Goal: Information Seeking & Learning: Learn about a topic

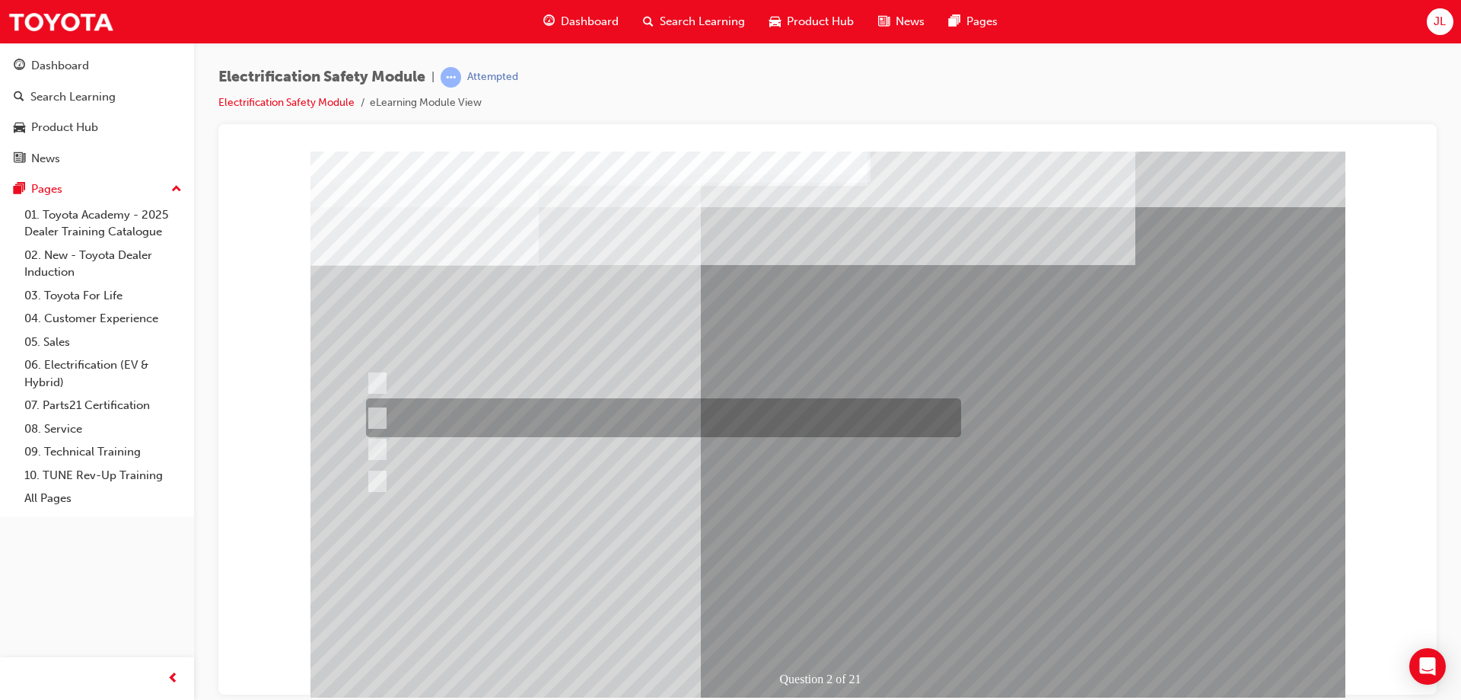
click at [599, 408] on div at bounding box center [659, 417] width 595 height 39
radio input "true"
click at [500, 421] on div at bounding box center [659, 417] width 595 height 39
click at [374, 413] on input "The Battery Electric uses AC & DC charging capability and has no petrol engine." at bounding box center [374, 418] width 17 height 17
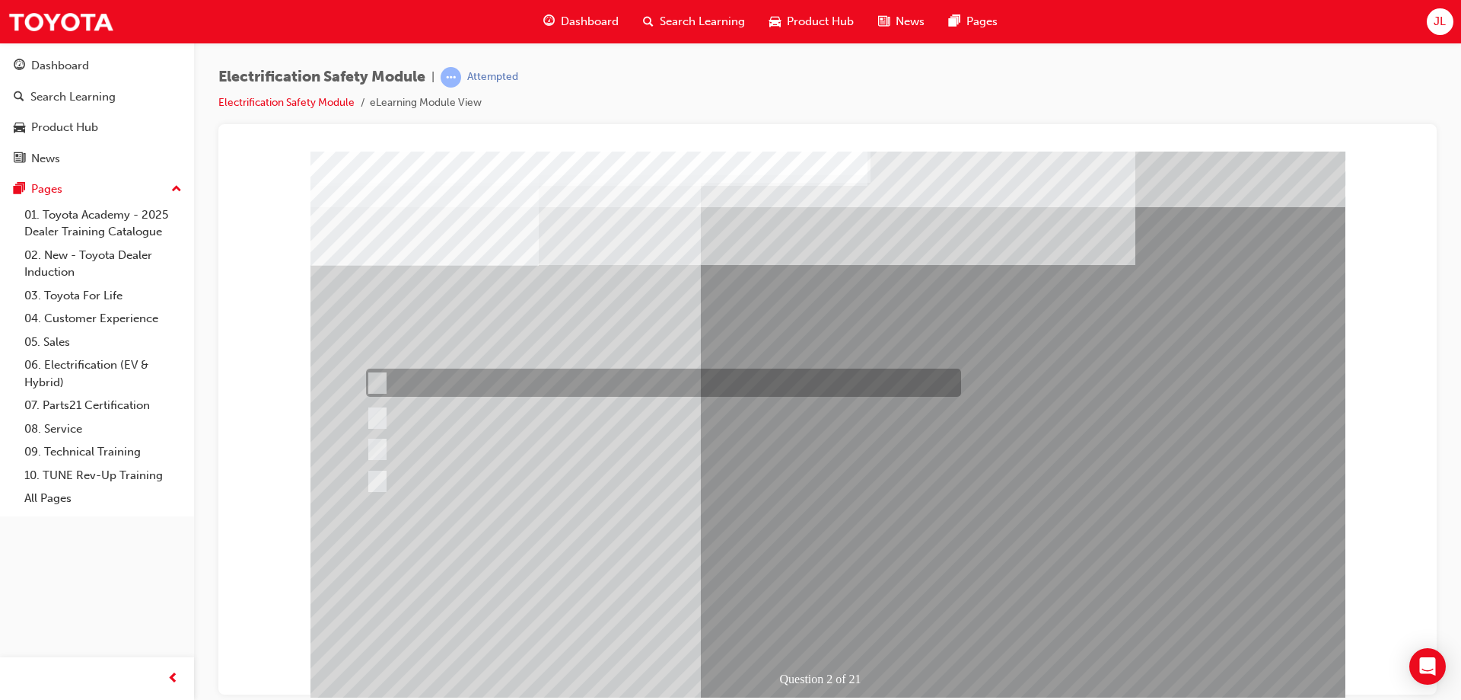
click at [448, 379] on div at bounding box center [659, 382] width 595 height 28
radio input "true"
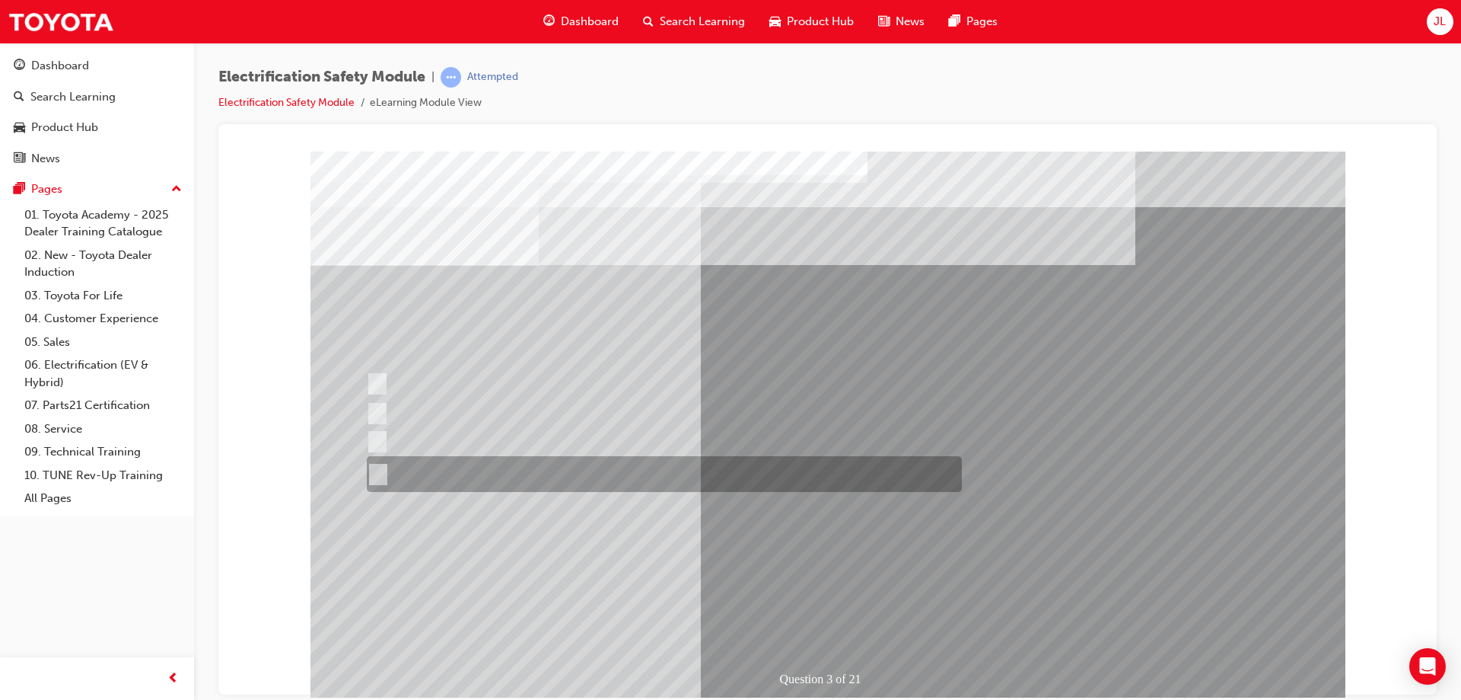
click at [690, 473] on div at bounding box center [660, 474] width 595 height 36
radio input "true"
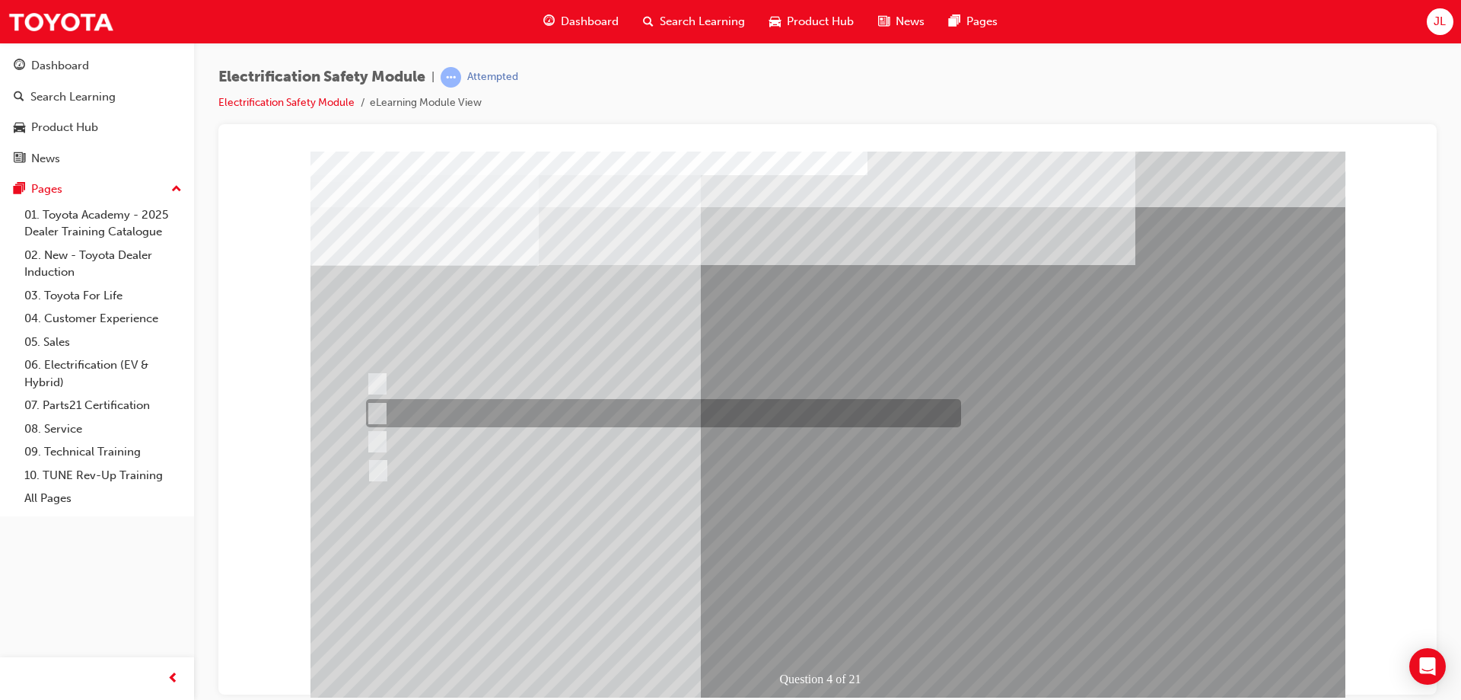
click at [525, 414] on div at bounding box center [659, 413] width 595 height 28
checkbox input "true"
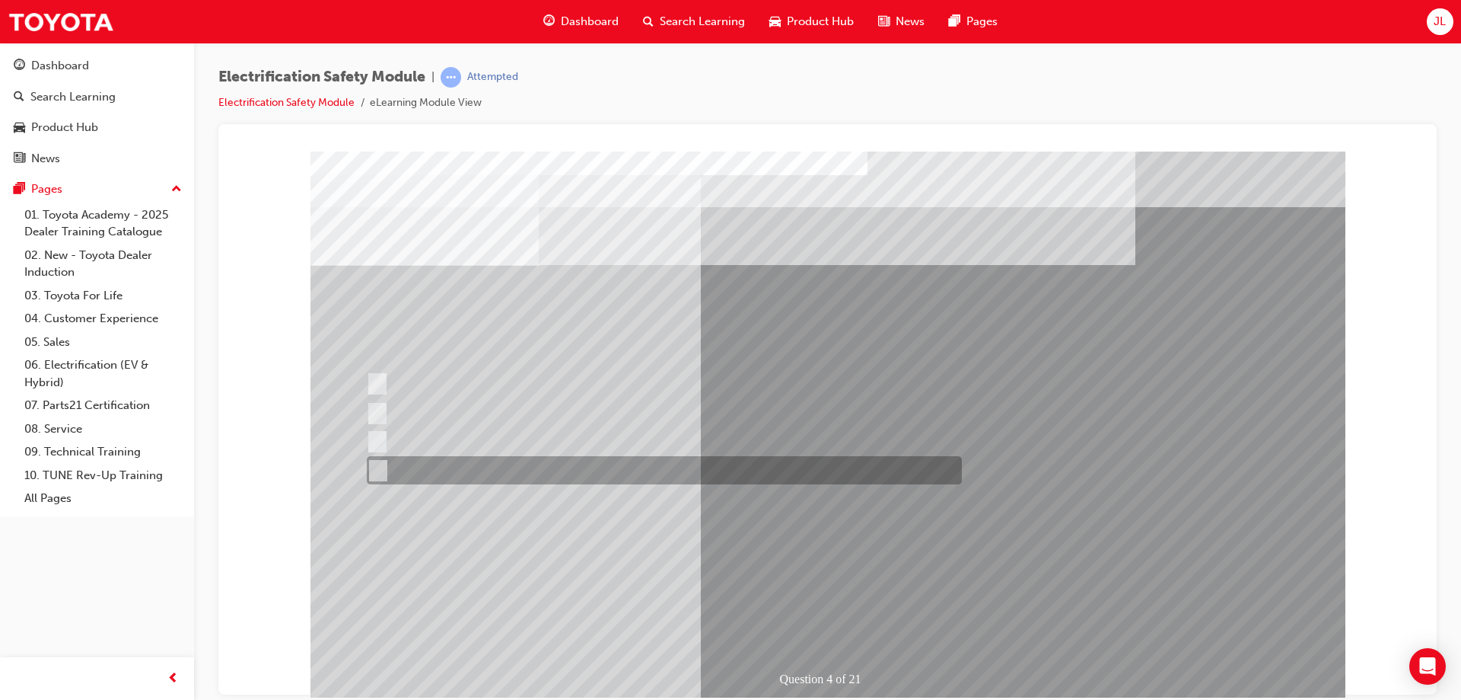
click at [564, 472] on div at bounding box center [660, 470] width 595 height 28
checkbox input "true"
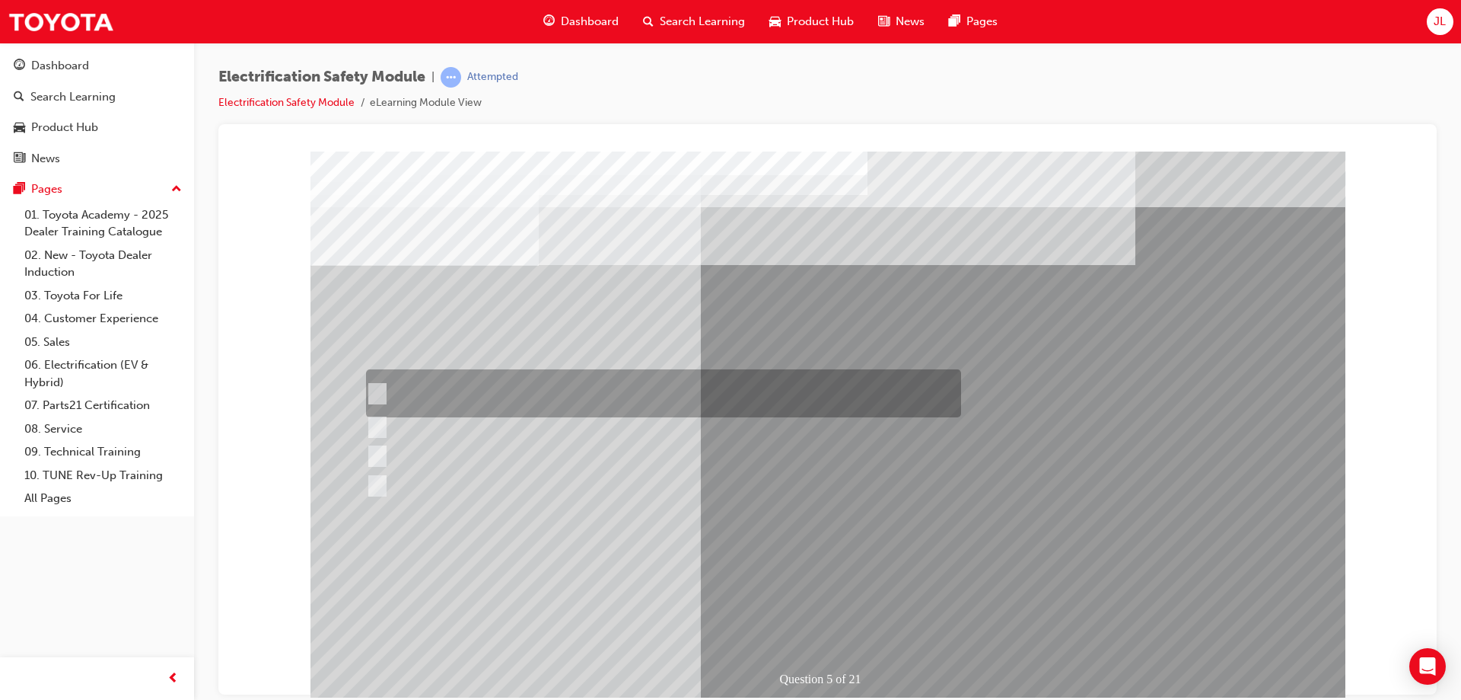
click at [590, 391] on div at bounding box center [659, 393] width 595 height 48
checkbox input "true"
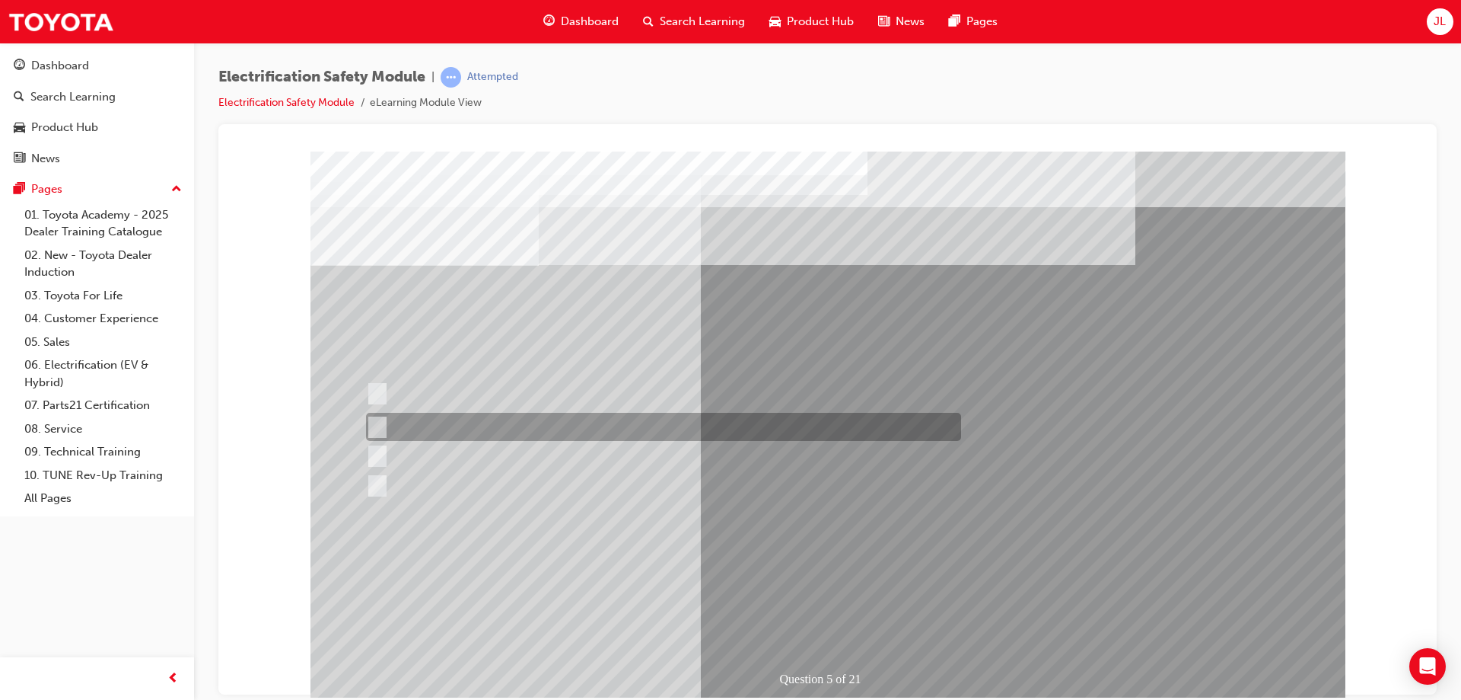
click at [533, 426] on div at bounding box center [659, 427] width 595 height 28
checkbox input "true"
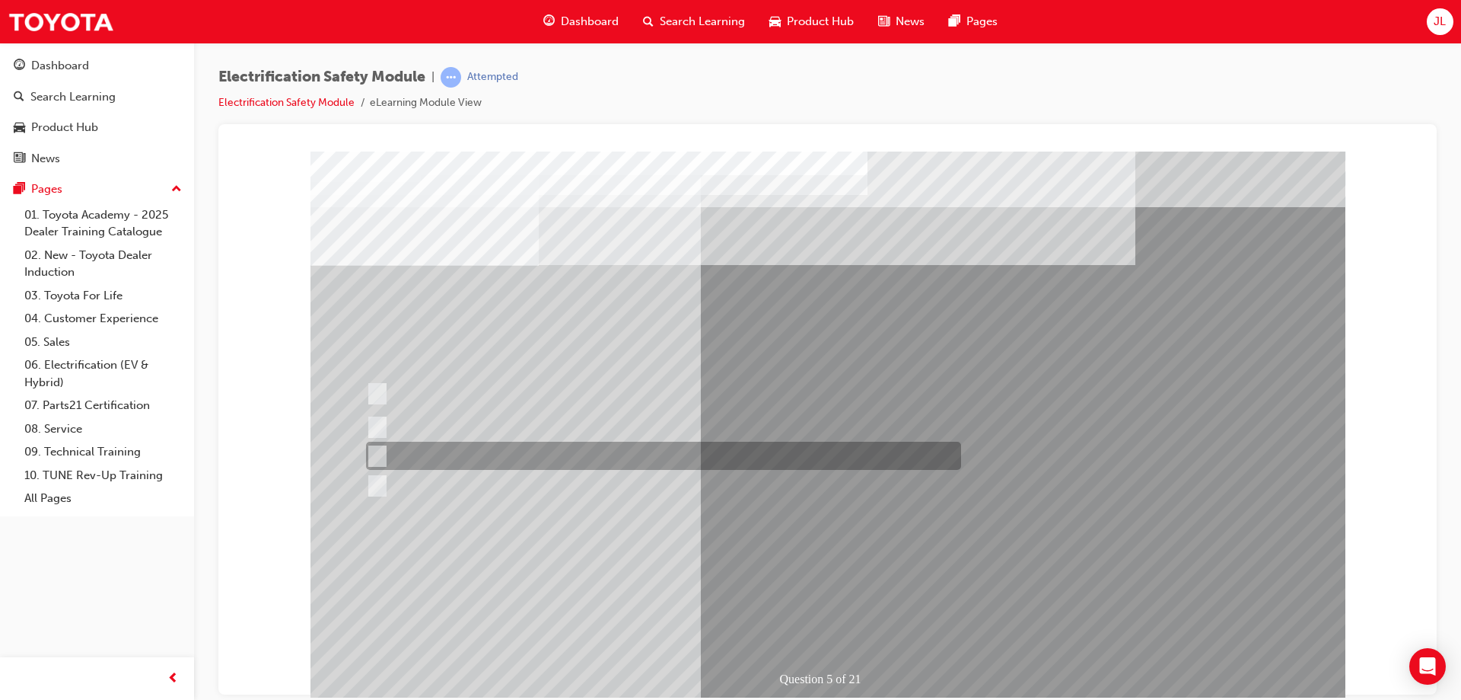
click at [712, 455] on div at bounding box center [659, 455] width 595 height 28
checkbox input "true"
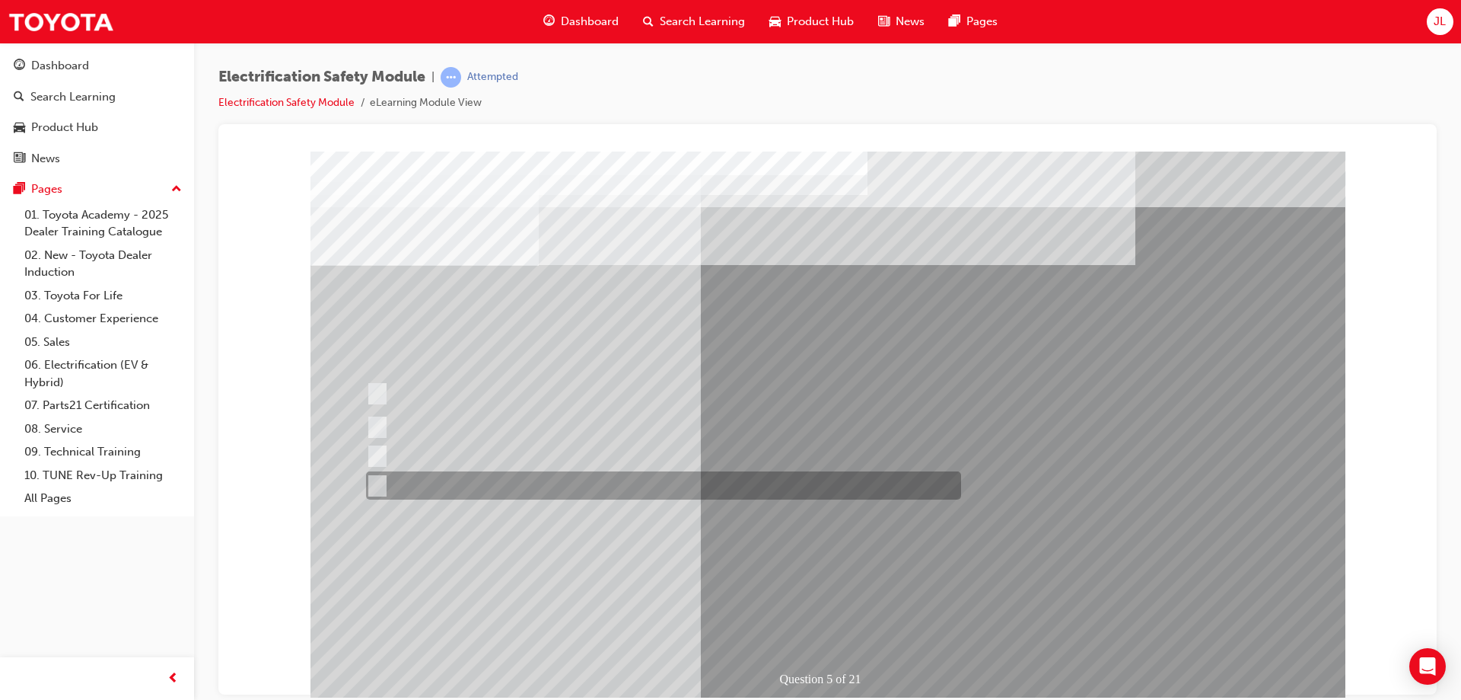
drag, startPoint x: 582, startPoint y: 480, endPoint x: 708, endPoint y: 505, distance: 128.8
click at [587, 478] on div at bounding box center [659, 485] width 595 height 28
checkbox input "true"
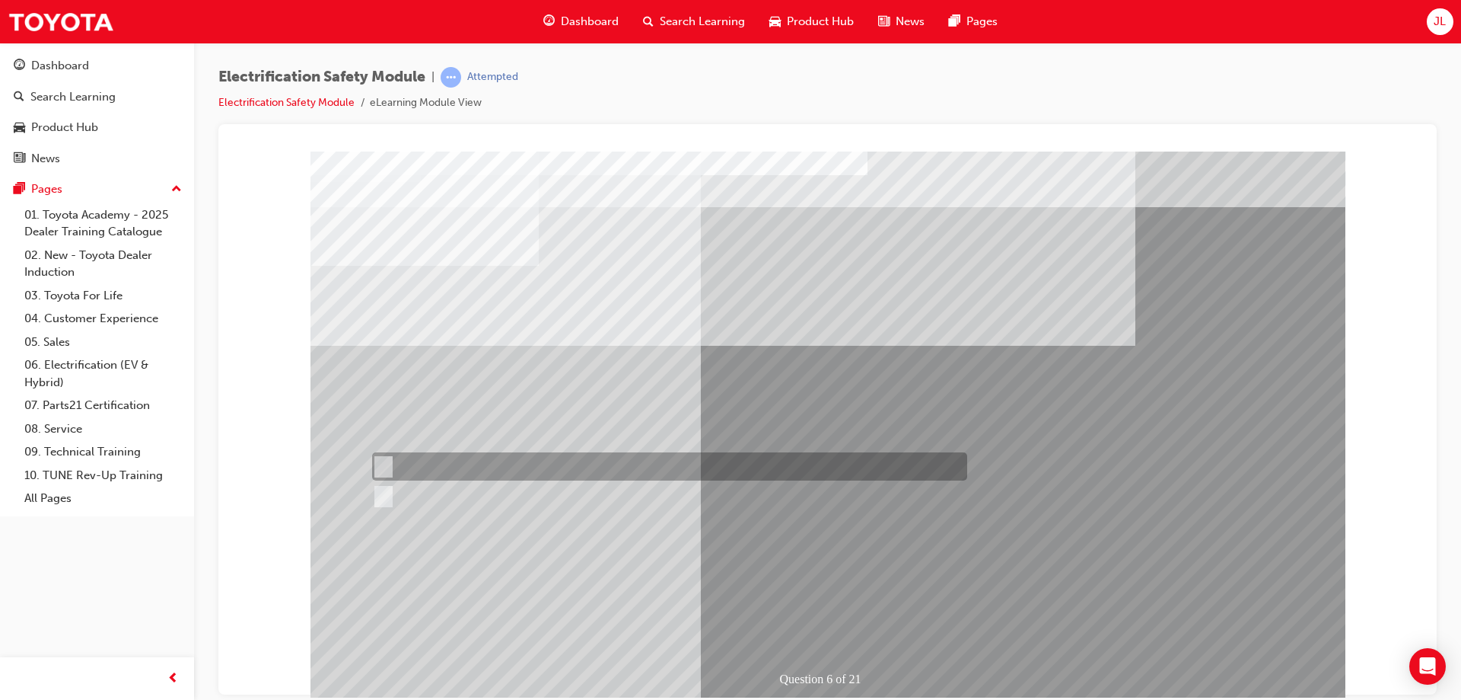
click at [431, 467] on div at bounding box center [665, 466] width 595 height 28
radio input "true"
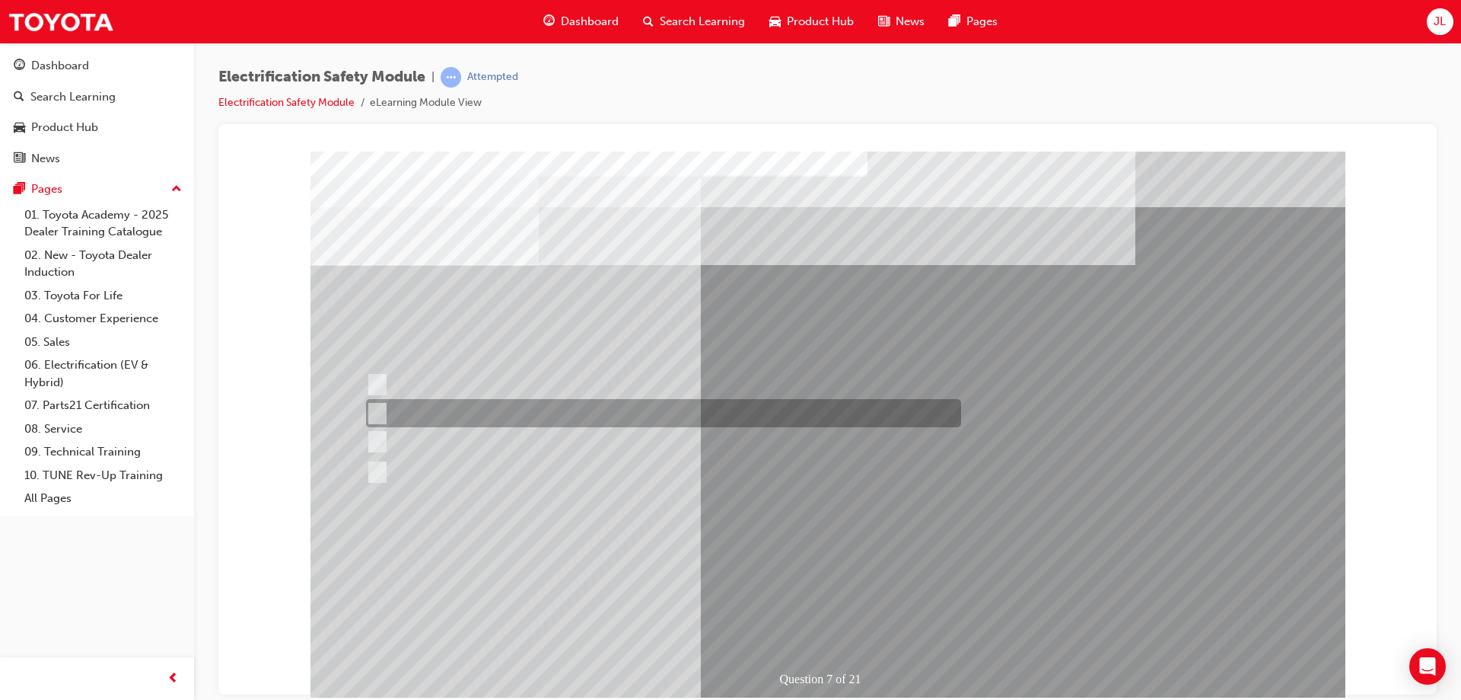
click at [571, 407] on div at bounding box center [659, 413] width 595 height 28
radio input "true"
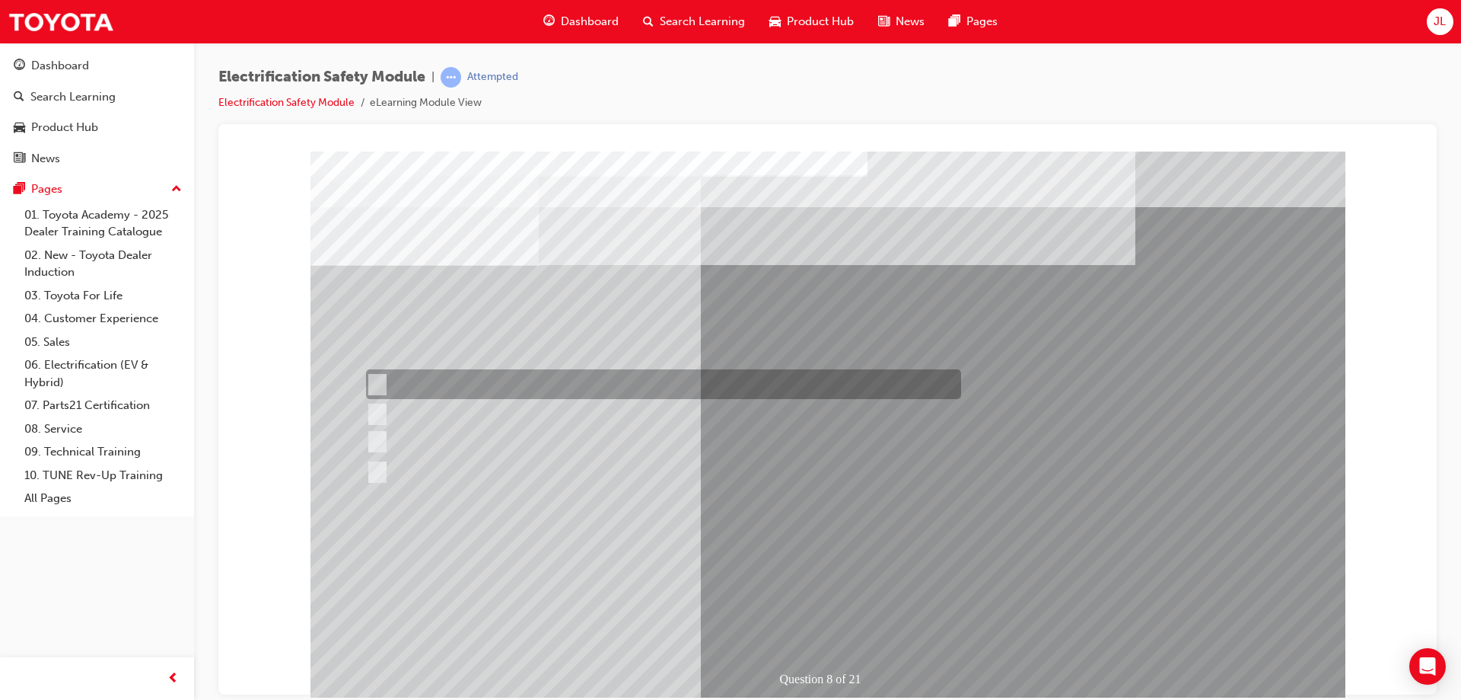
drag, startPoint x: 569, startPoint y: 385, endPoint x: 606, endPoint y: 420, distance: 51.2
click at [569, 385] on div at bounding box center [659, 384] width 595 height 30
radio input "true"
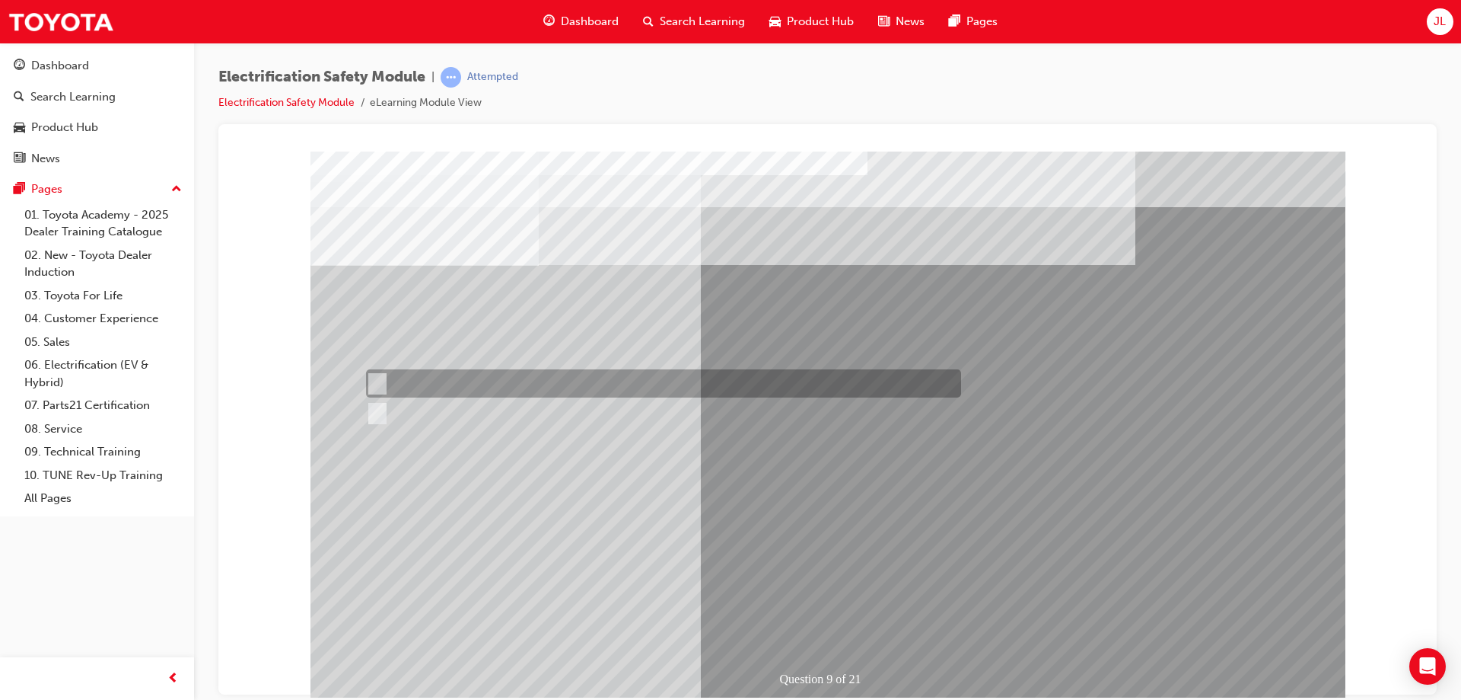
drag, startPoint x: 388, startPoint y: 378, endPoint x: 543, endPoint y: 450, distance: 171.0
click at [389, 378] on div at bounding box center [659, 383] width 595 height 28
radio input "true"
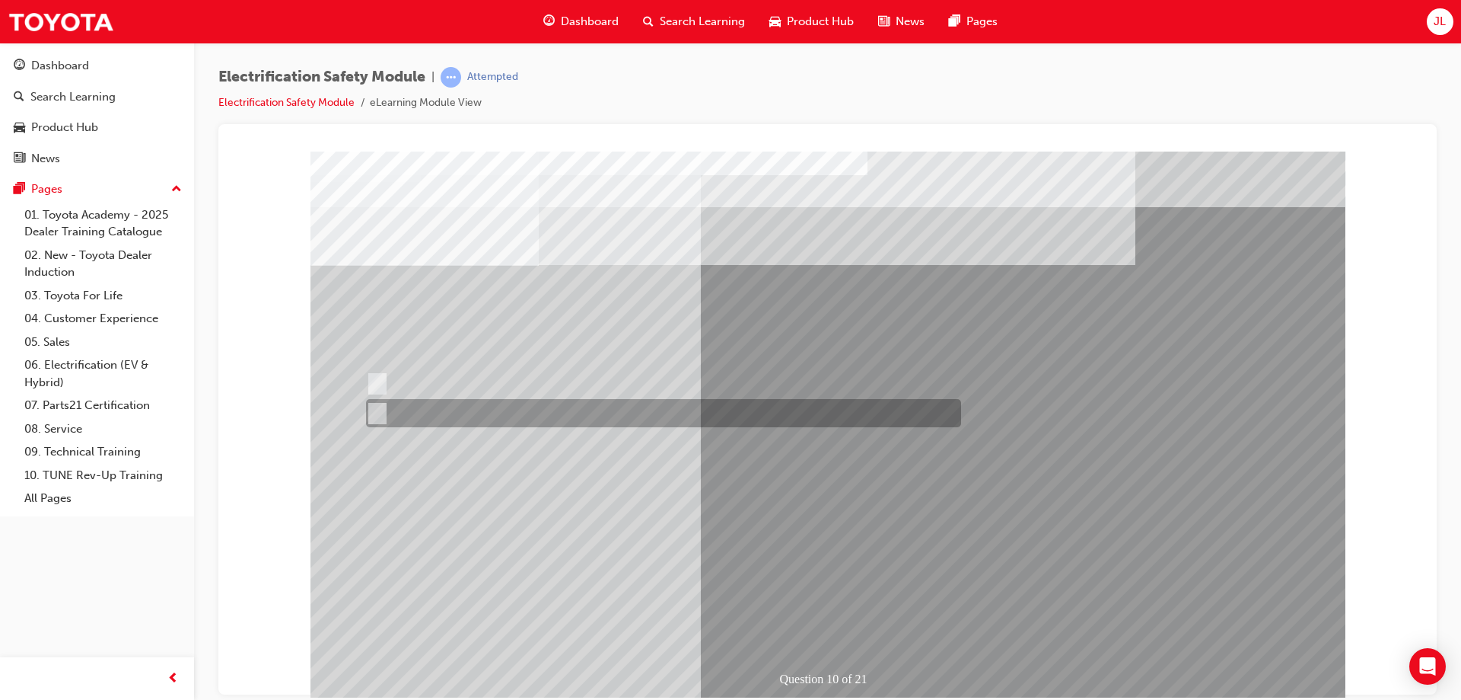
click at [413, 406] on div at bounding box center [659, 413] width 595 height 28
radio input "true"
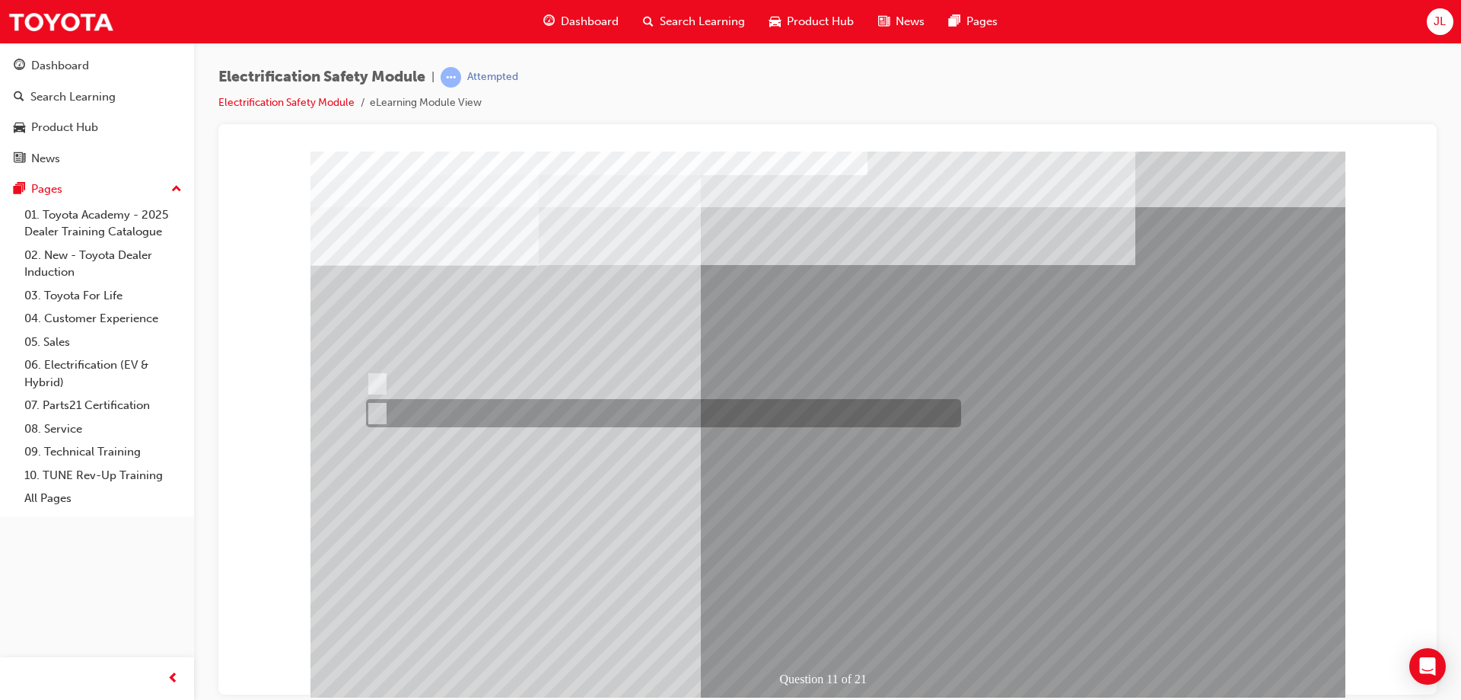
click at [448, 413] on div at bounding box center [659, 413] width 595 height 28
radio input "true"
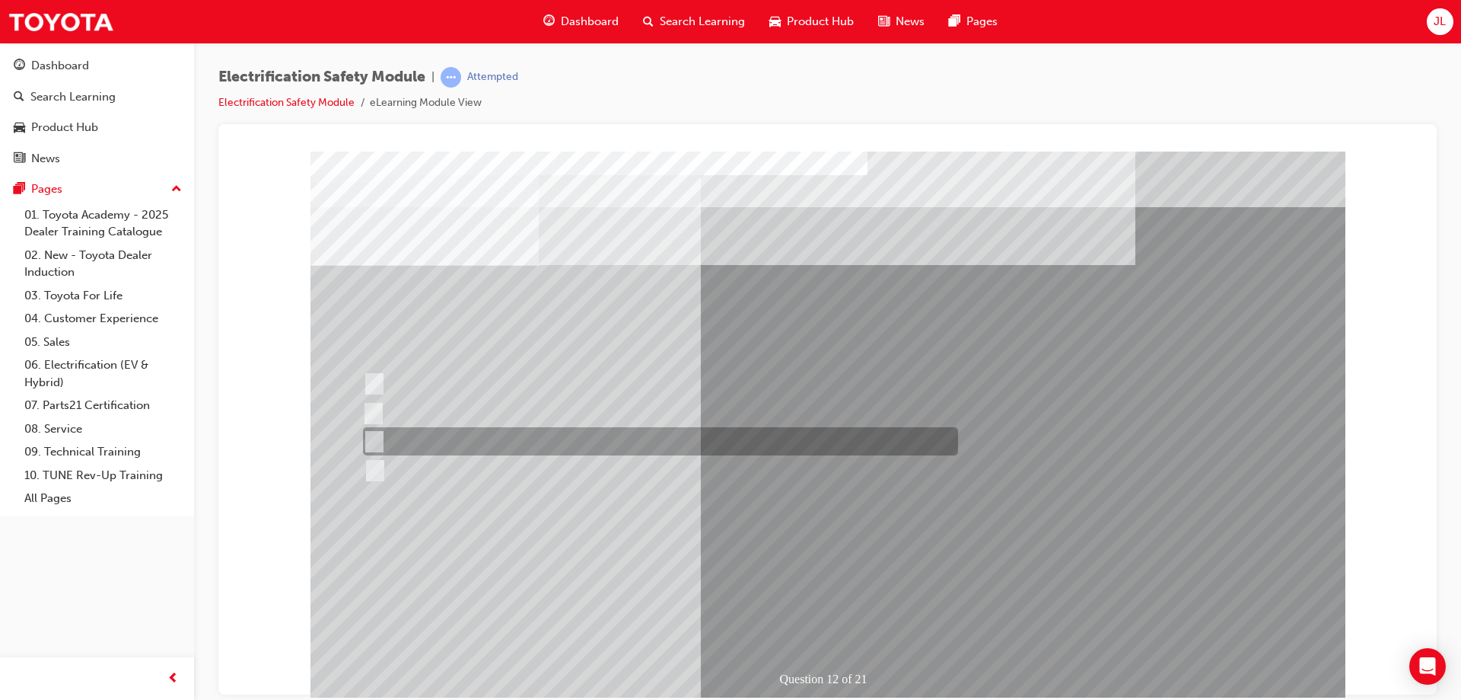
click at [492, 441] on div at bounding box center [656, 441] width 595 height 28
radio input "true"
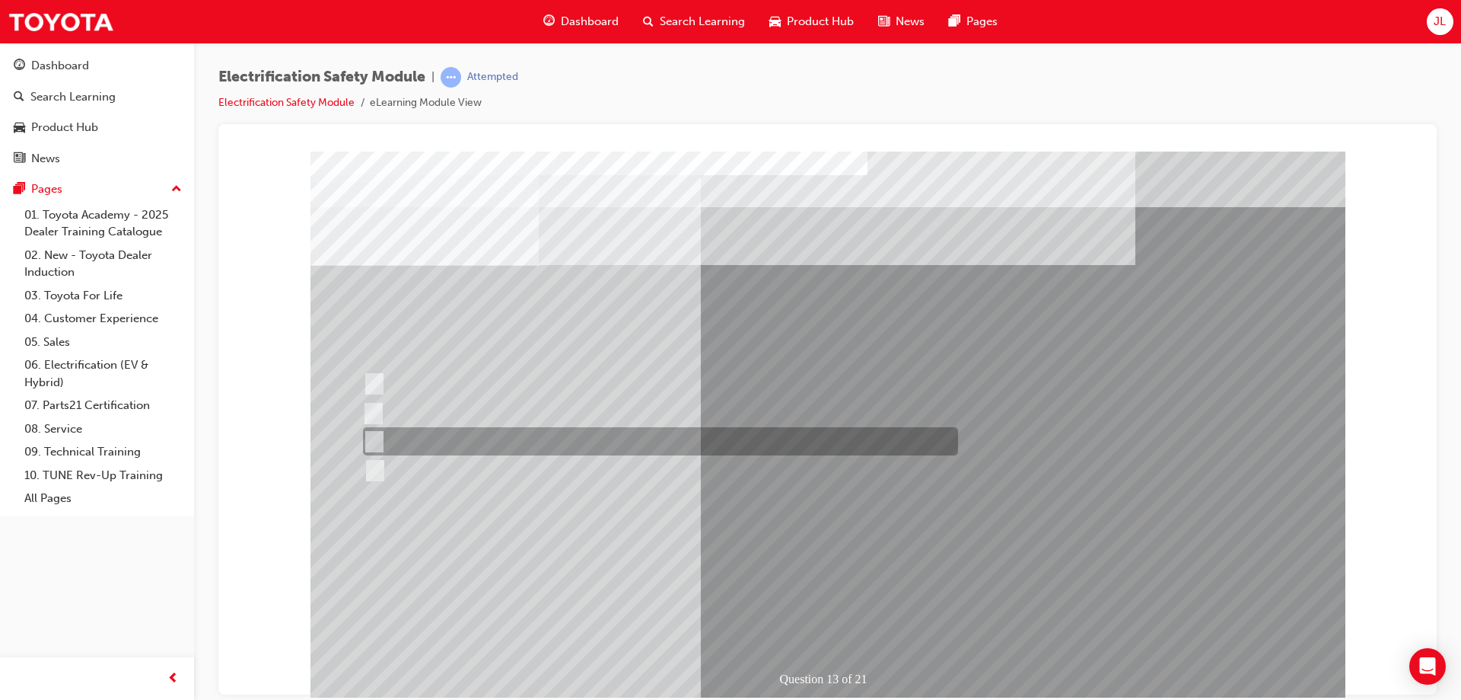
click at [516, 445] on div at bounding box center [656, 441] width 595 height 28
radio input "true"
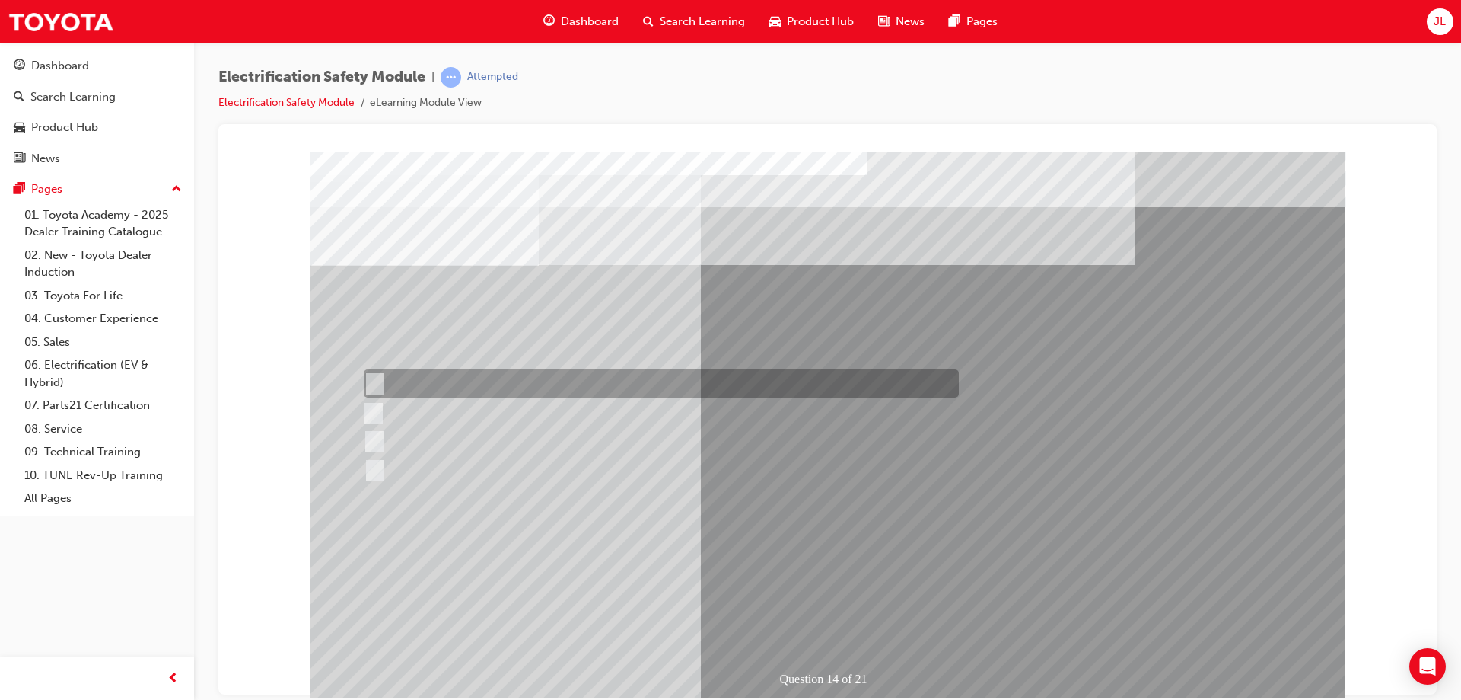
click at [439, 382] on div at bounding box center [657, 383] width 595 height 28
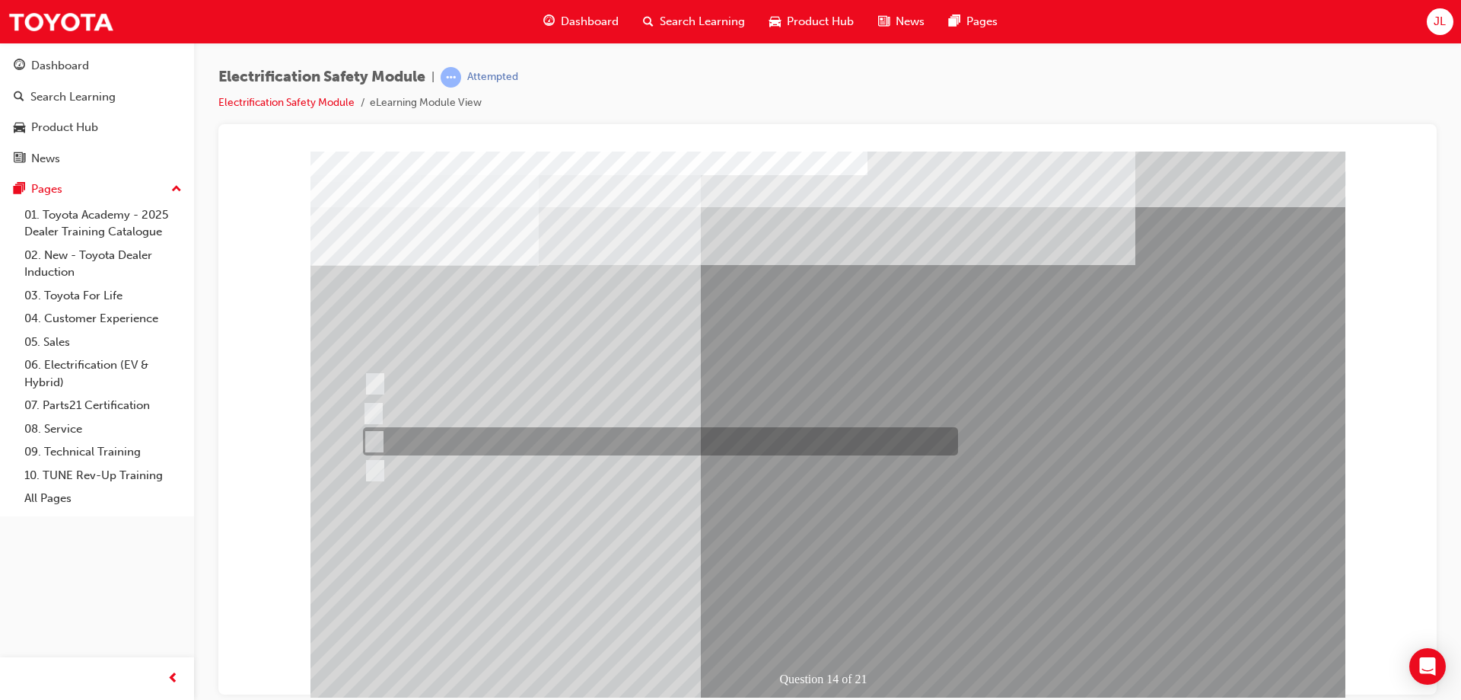
click at [454, 432] on div at bounding box center [656, 441] width 595 height 28
radio input "false"
radio input "true"
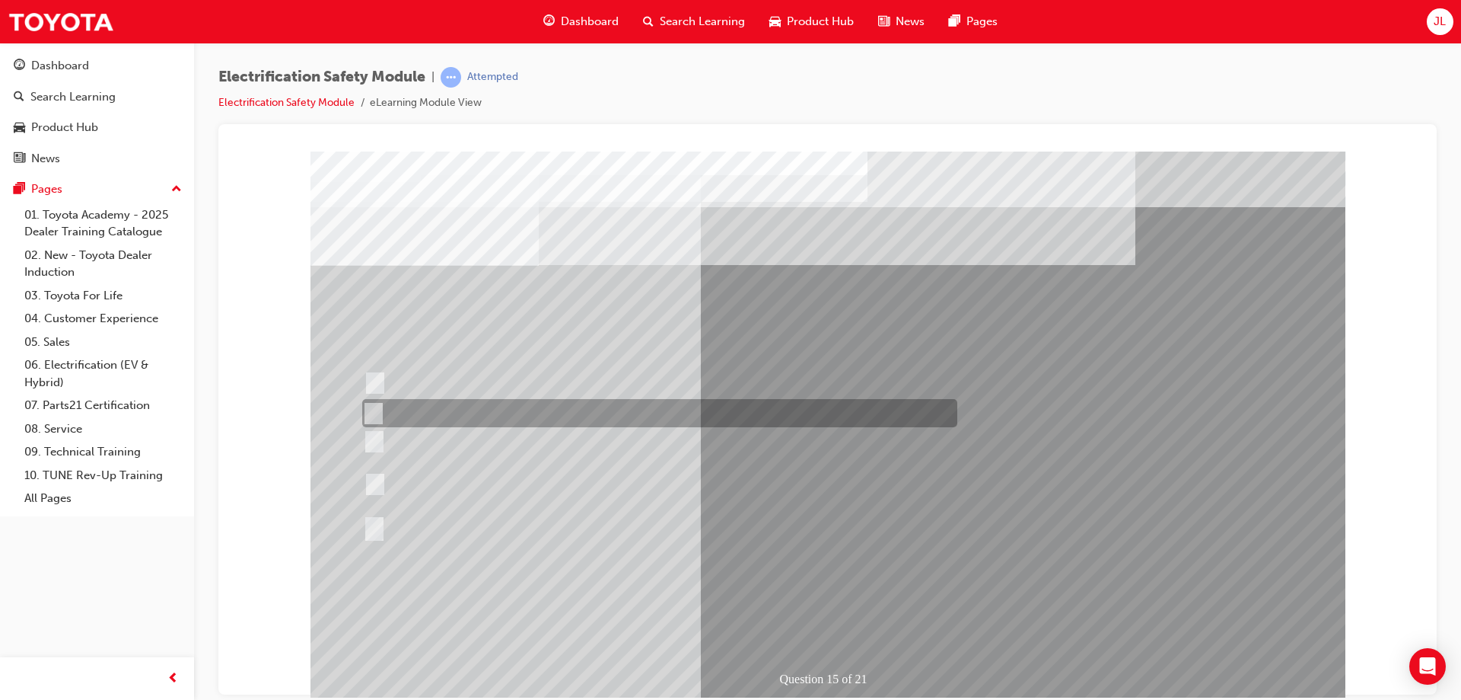
click at [549, 417] on div at bounding box center [656, 413] width 595 height 28
radio input "true"
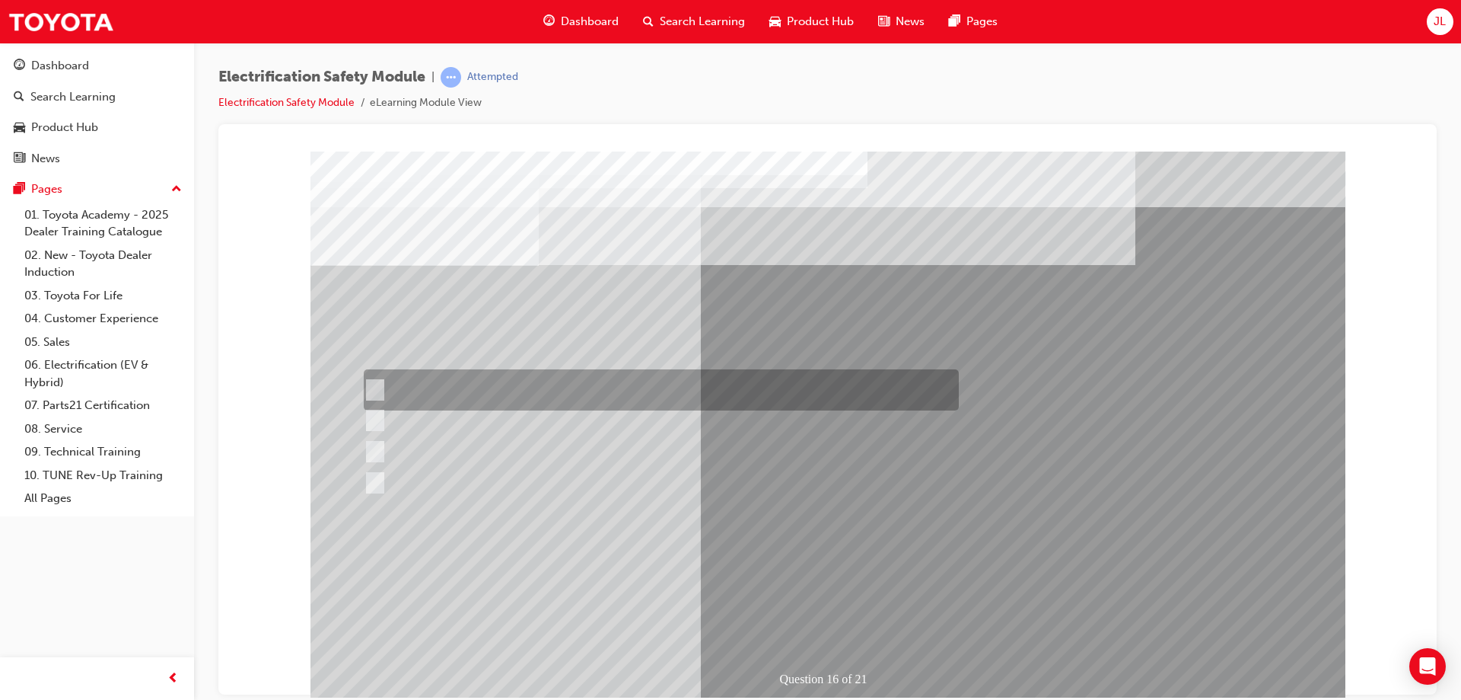
click at [452, 390] on div at bounding box center [657, 389] width 595 height 41
radio input "true"
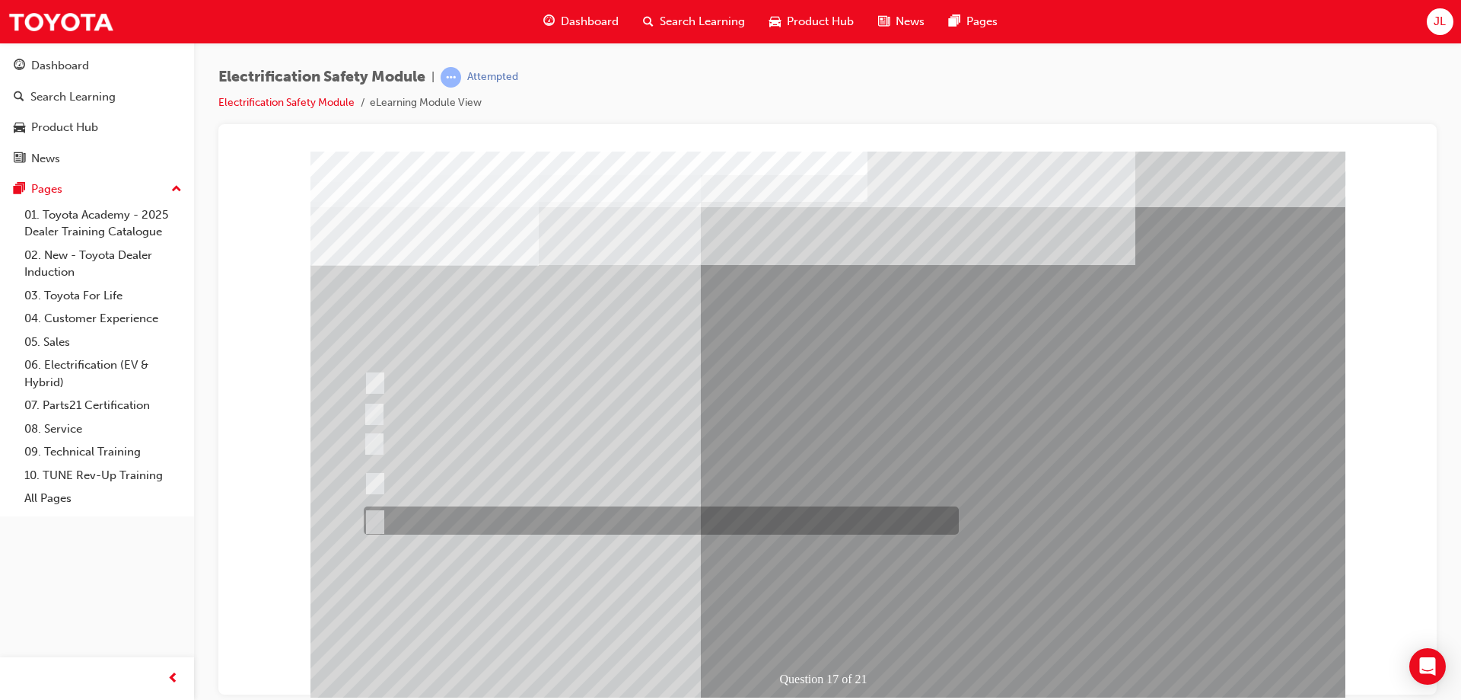
click at [428, 511] on div at bounding box center [657, 520] width 595 height 28
radio input "true"
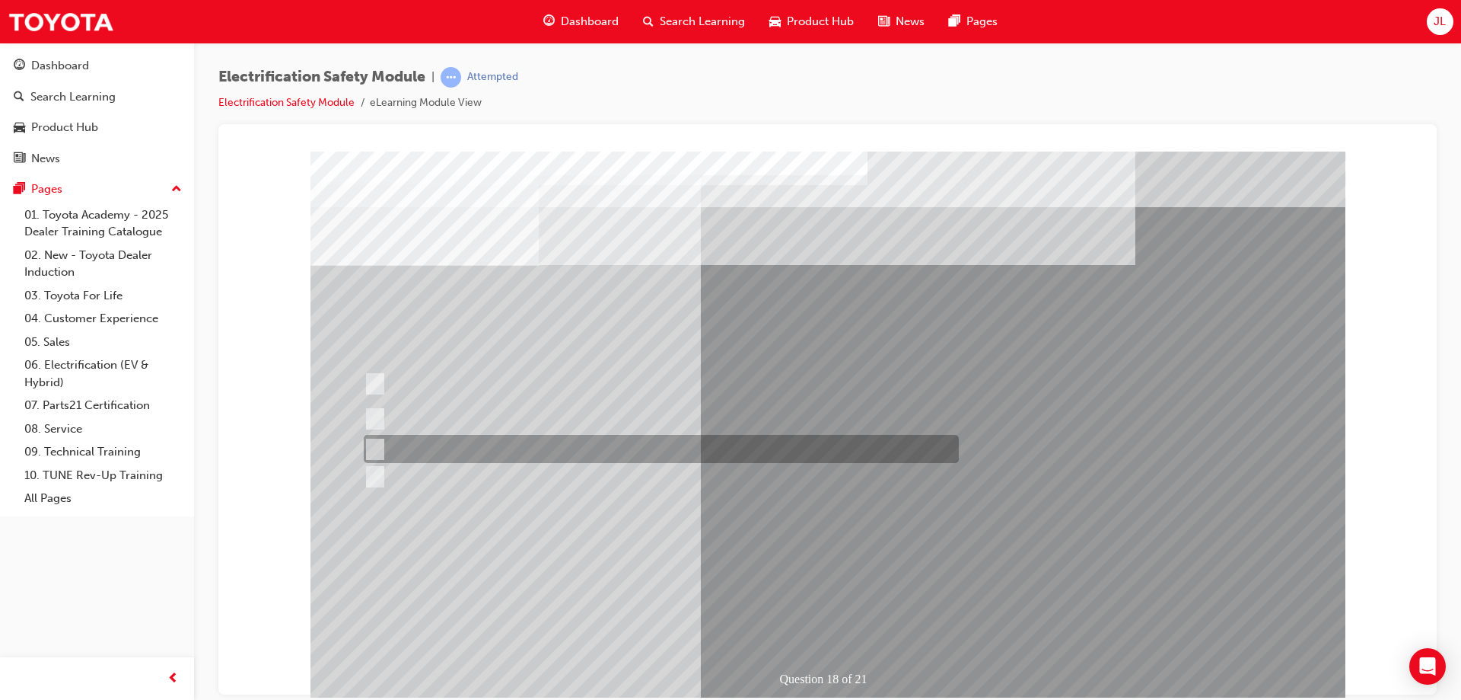
click at [589, 454] on div at bounding box center [657, 449] width 595 height 28
radio input "true"
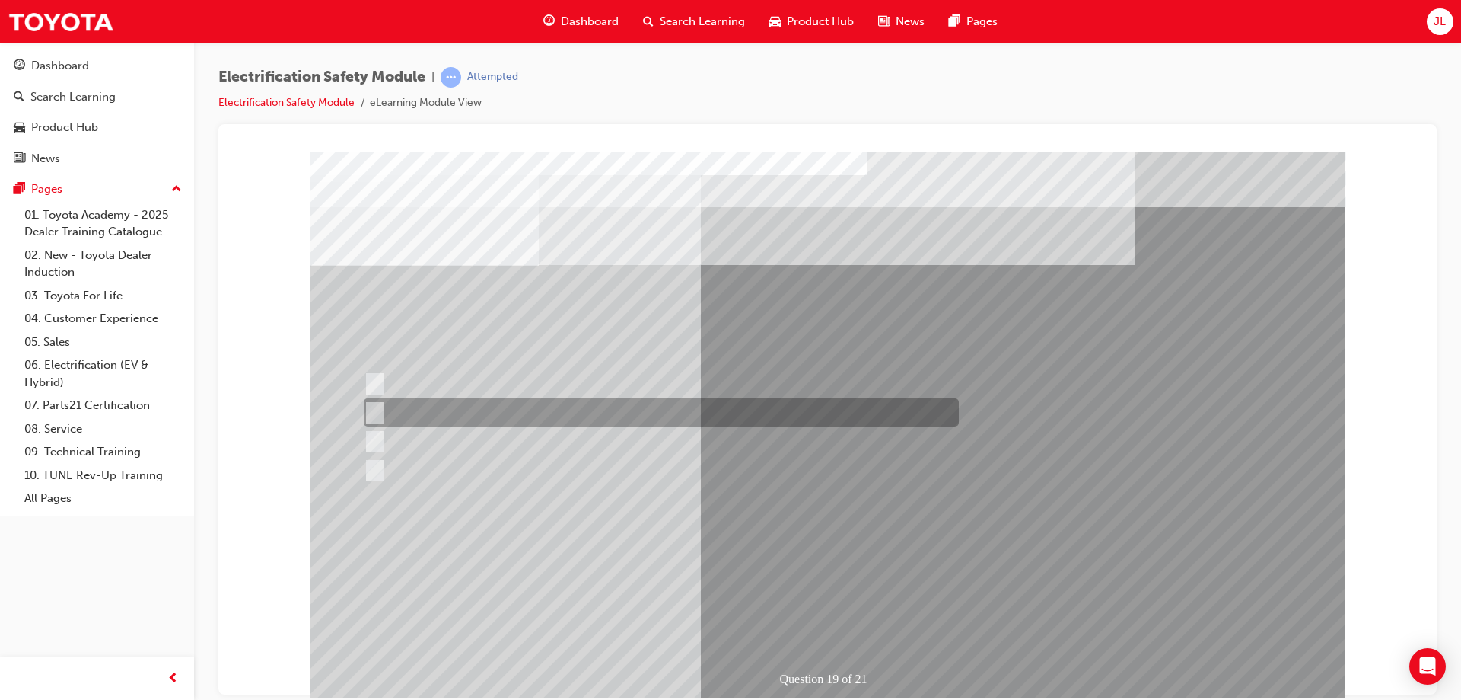
click at [656, 414] on div at bounding box center [657, 412] width 595 height 28
radio input "true"
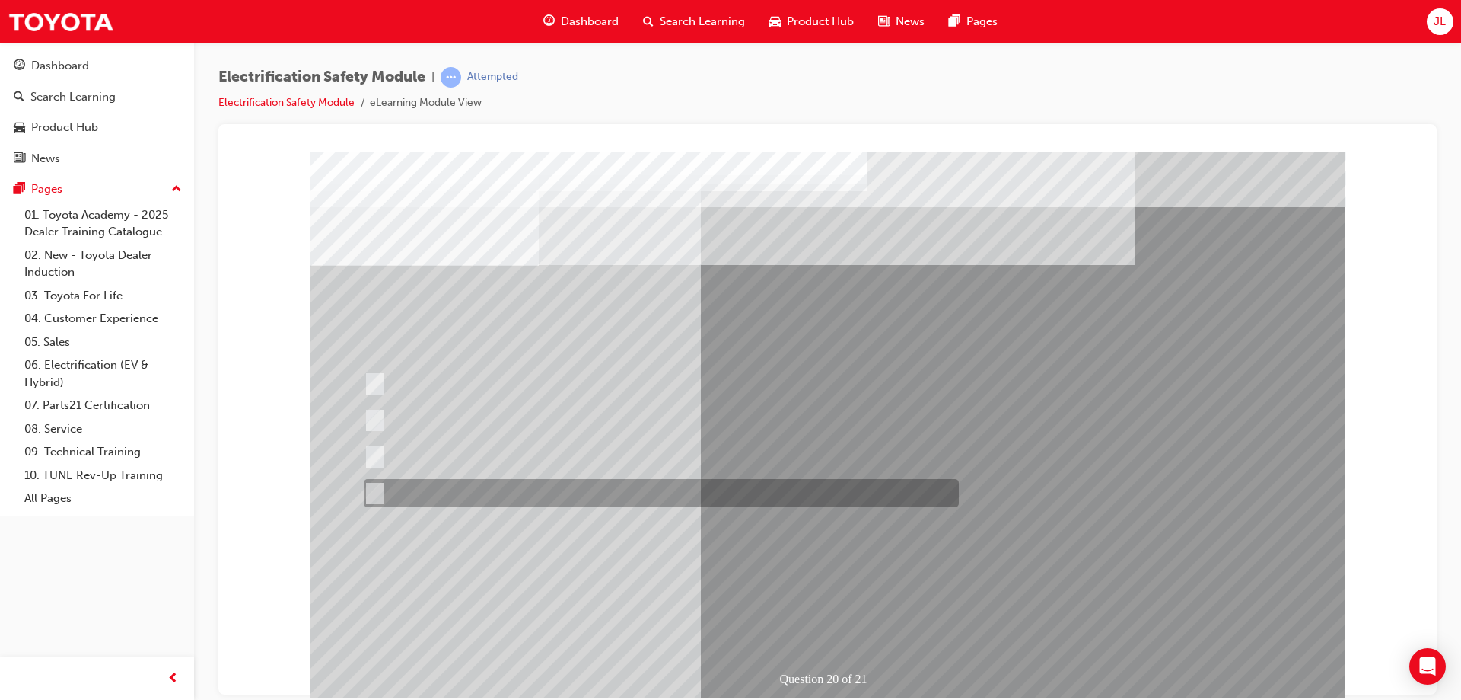
drag, startPoint x: 563, startPoint y: 488, endPoint x: 726, endPoint y: 508, distance: 164.2
click at [569, 488] on div at bounding box center [657, 493] width 595 height 28
radio input "true"
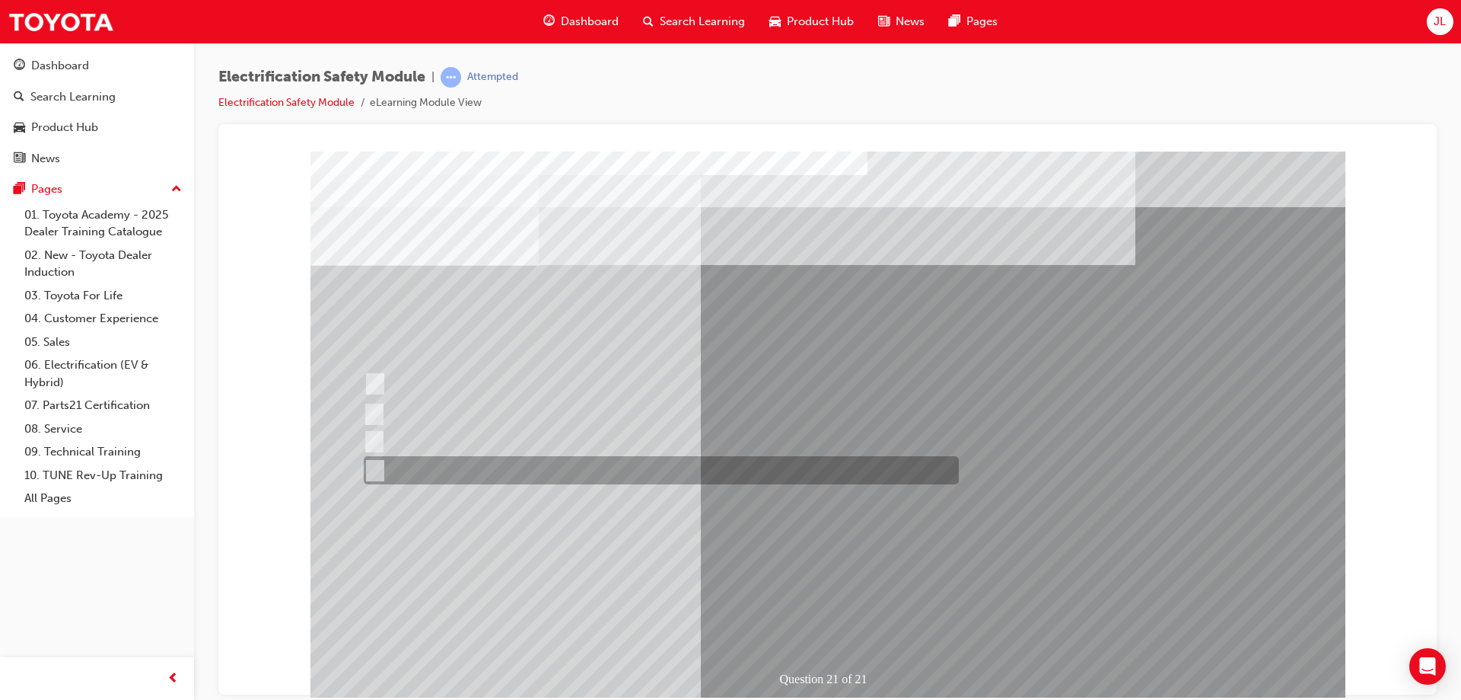
click at [501, 468] on div at bounding box center [657, 470] width 595 height 28
radio input "true"
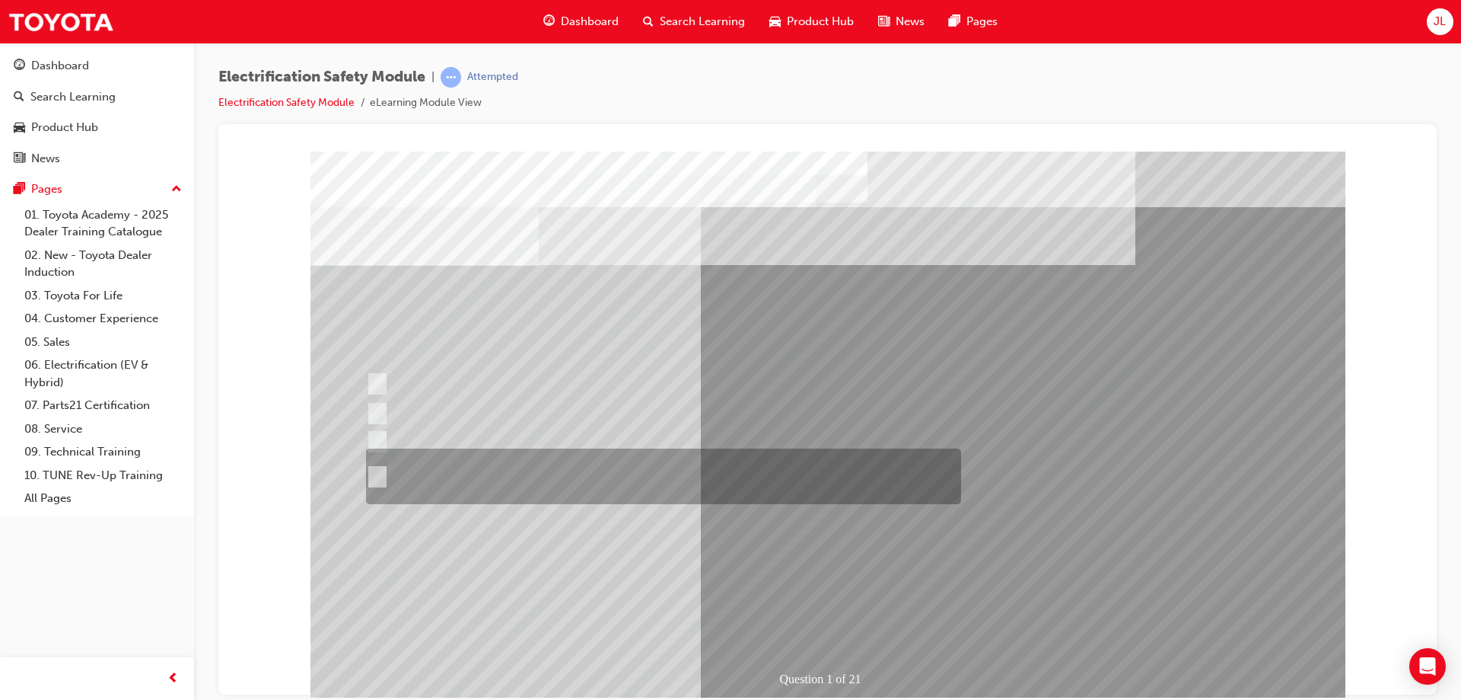
click at [776, 469] on div at bounding box center [659, 476] width 595 height 56
radio input "true"
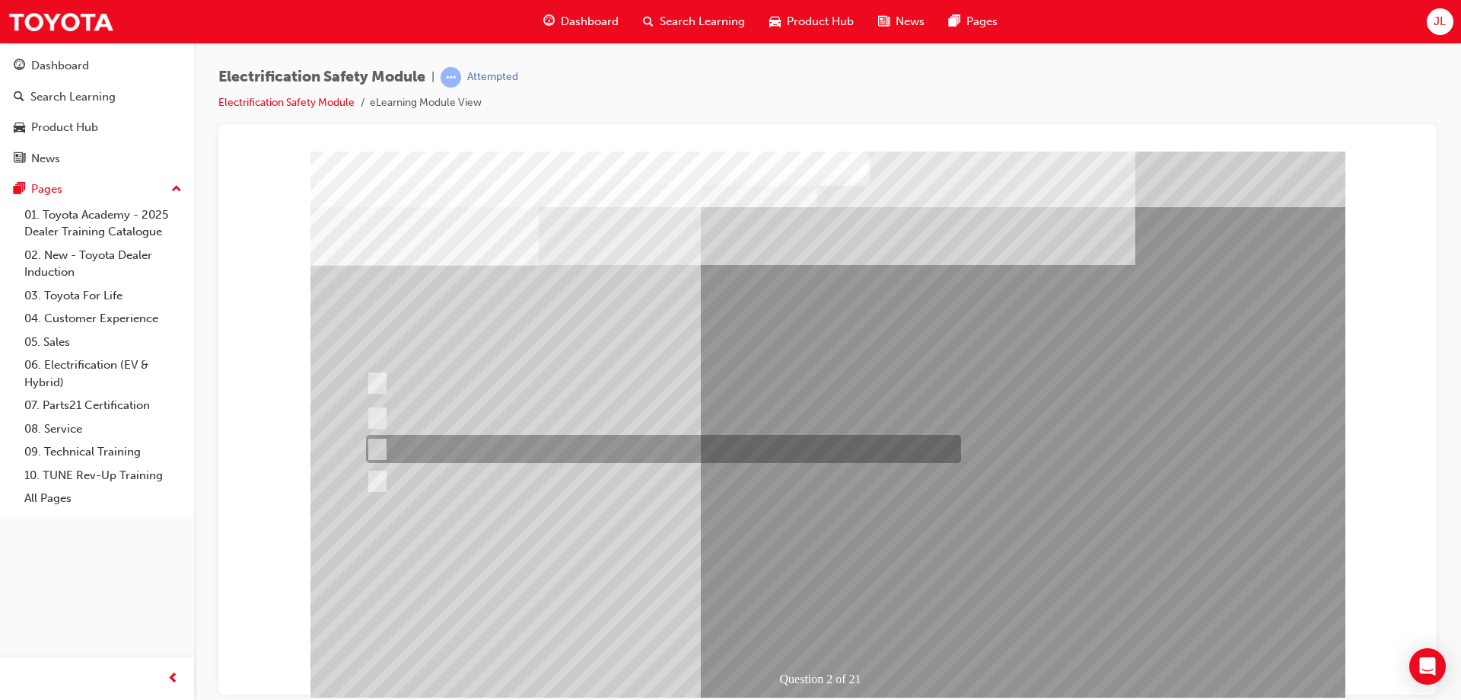
click at [621, 445] on div at bounding box center [659, 449] width 595 height 28
radio input "true"
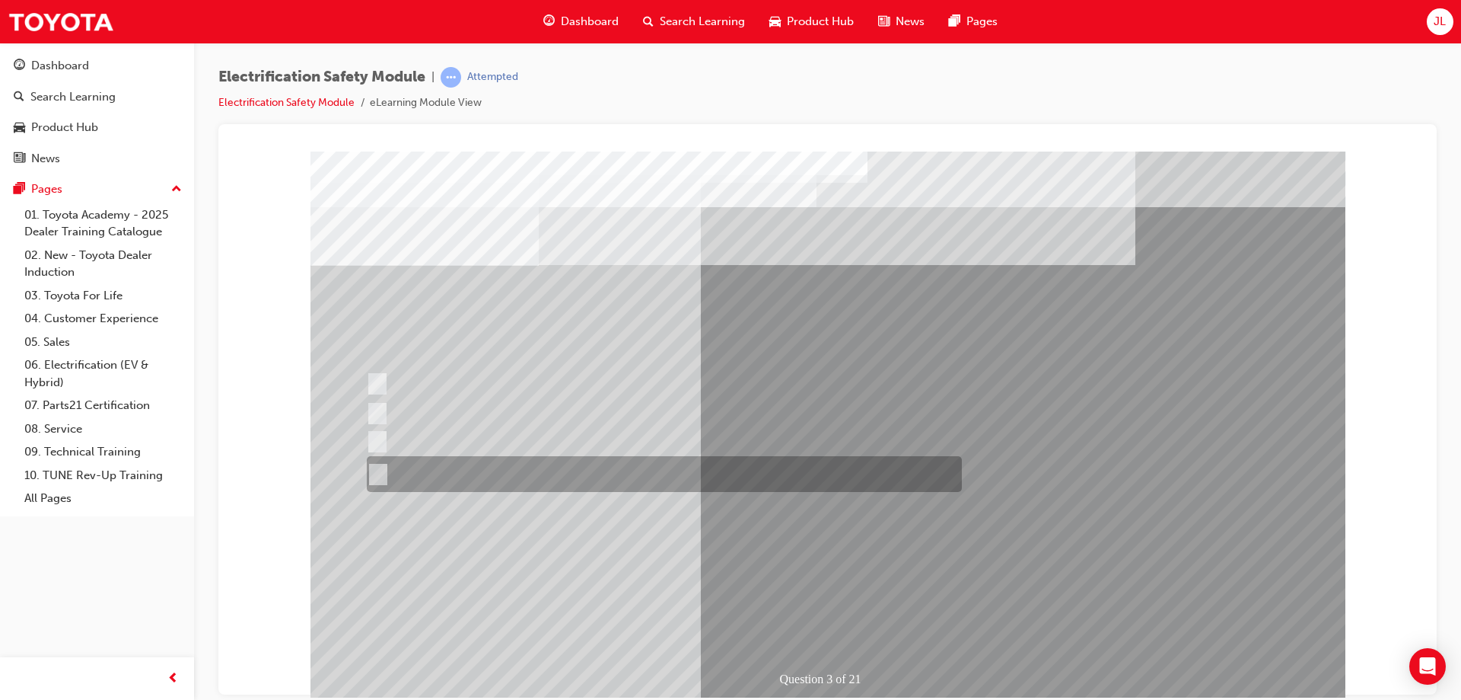
click at [476, 462] on div at bounding box center [660, 474] width 595 height 36
radio input "true"
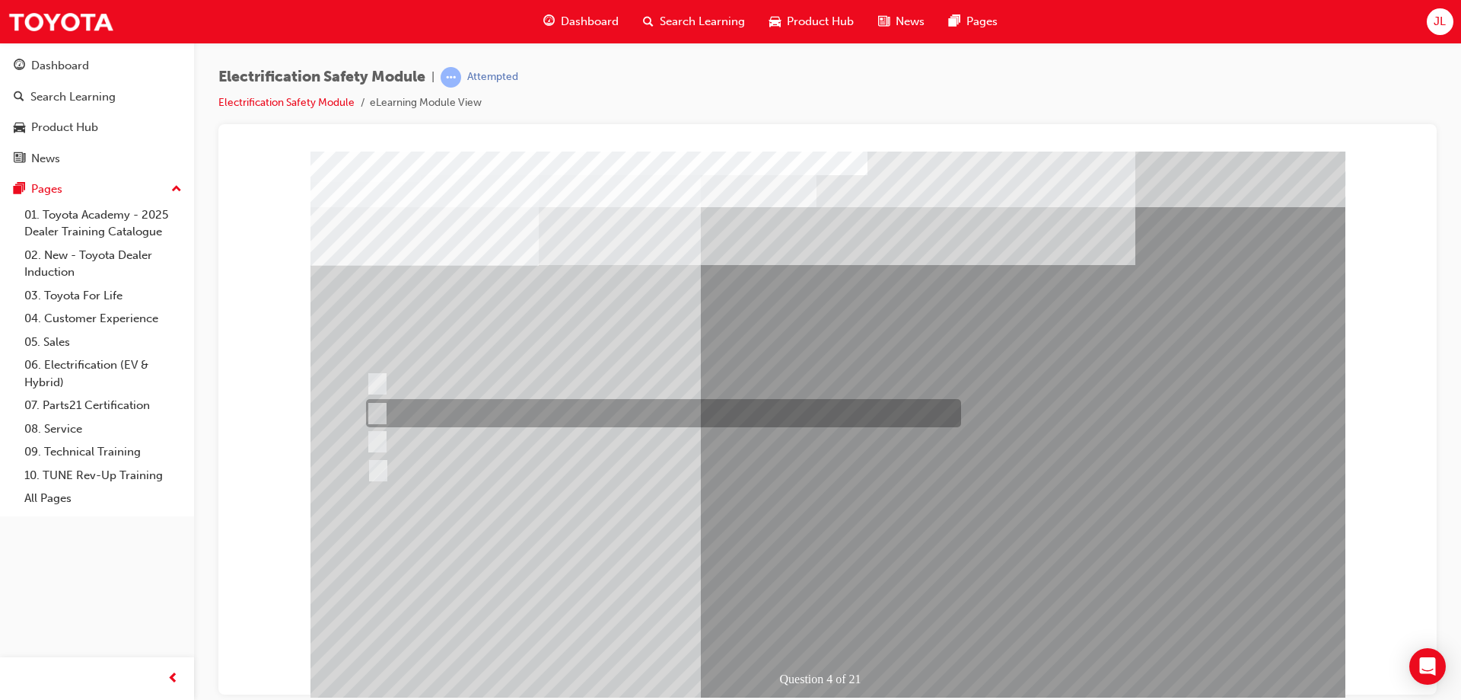
click at [446, 403] on div at bounding box center [659, 413] width 595 height 28
checkbox input "true"
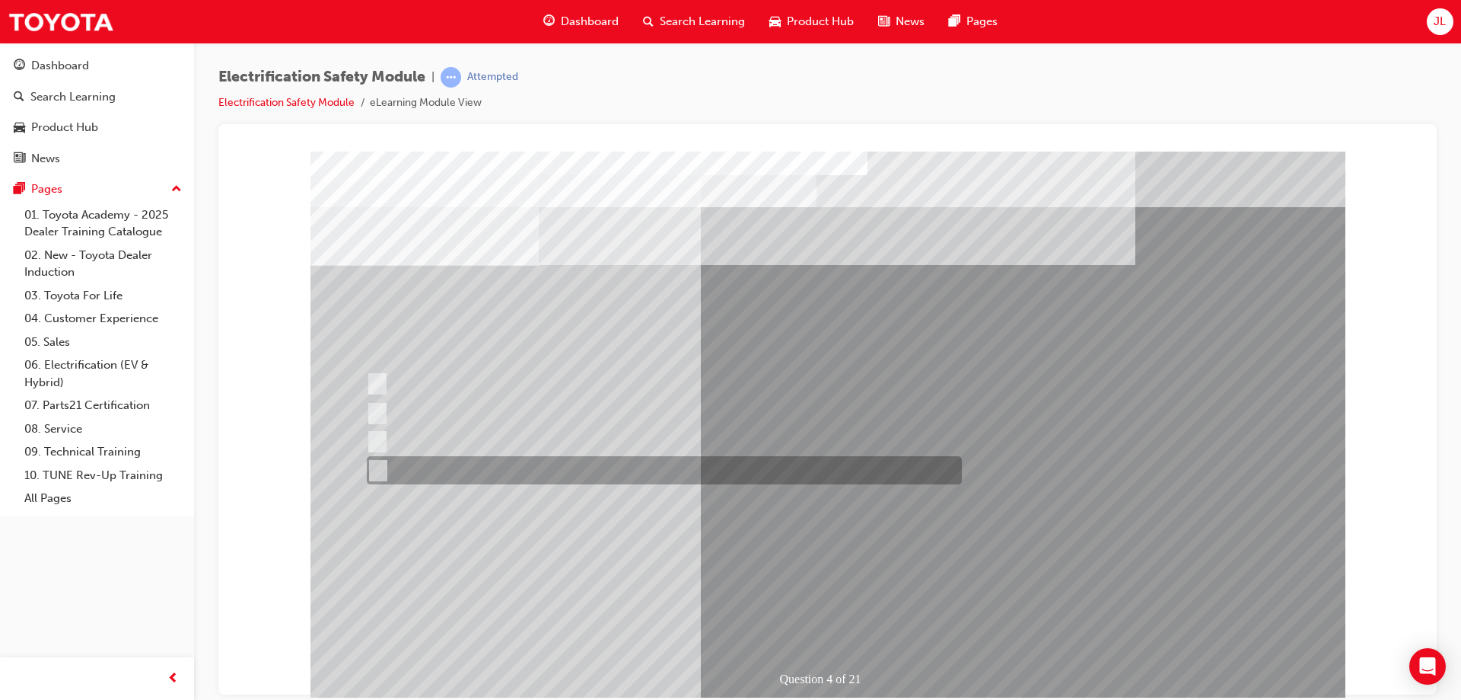
click at [451, 459] on div at bounding box center [660, 470] width 595 height 28
checkbox input "true"
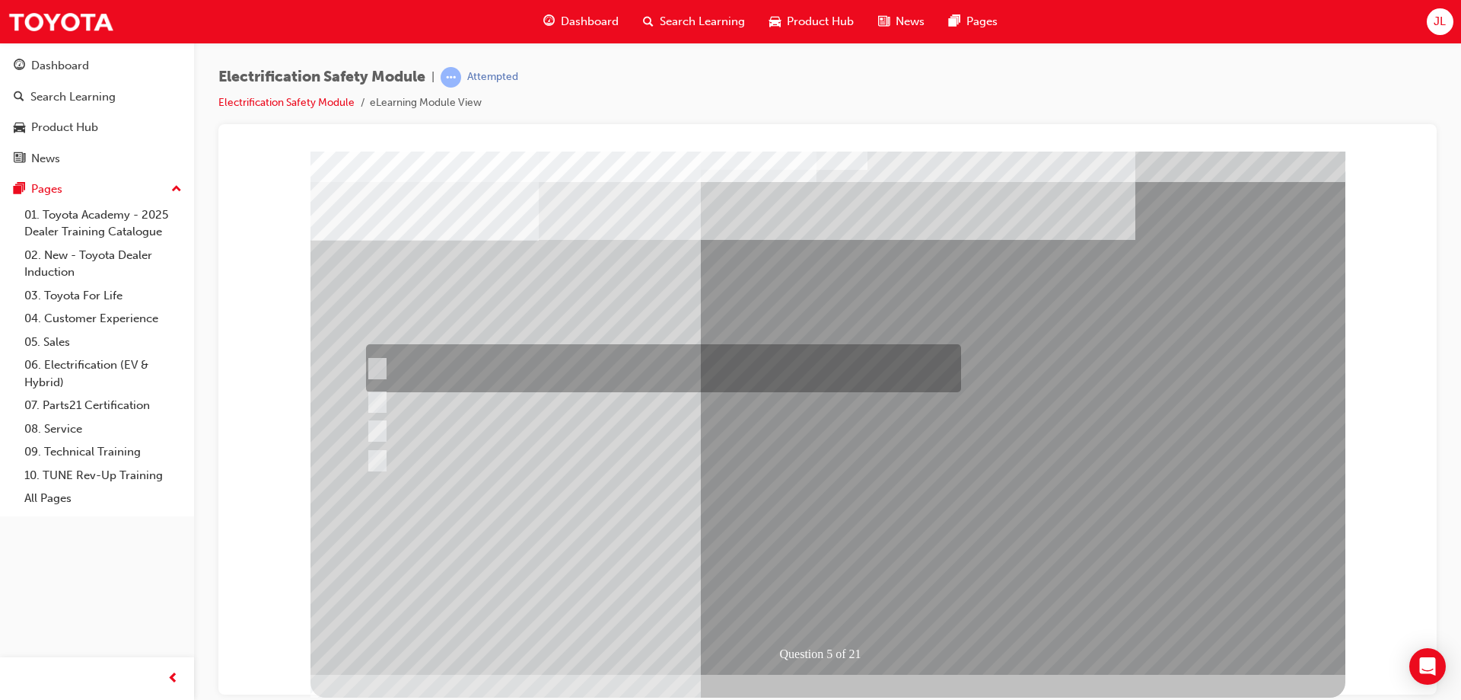
click at [461, 356] on div at bounding box center [659, 368] width 595 height 48
checkbox input "true"
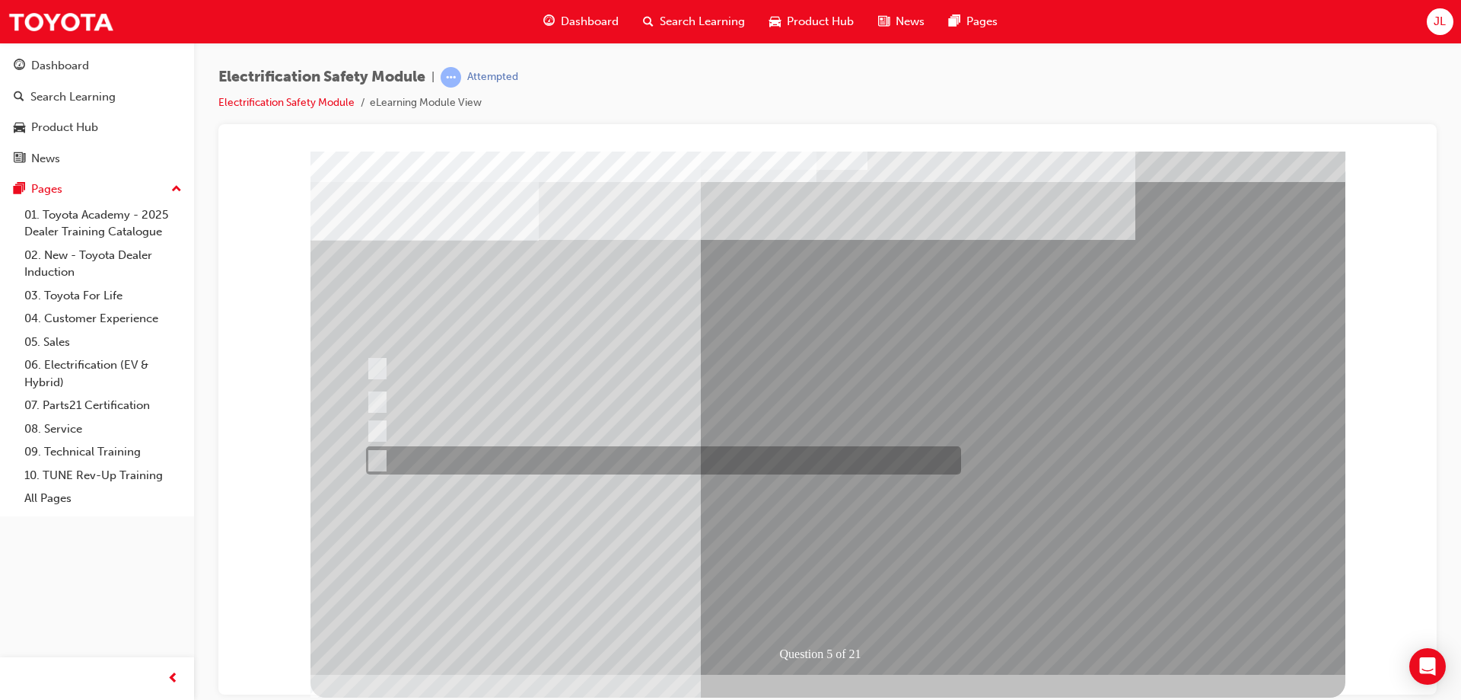
click at [496, 458] on div at bounding box center [659, 460] width 595 height 28
checkbox input "true"
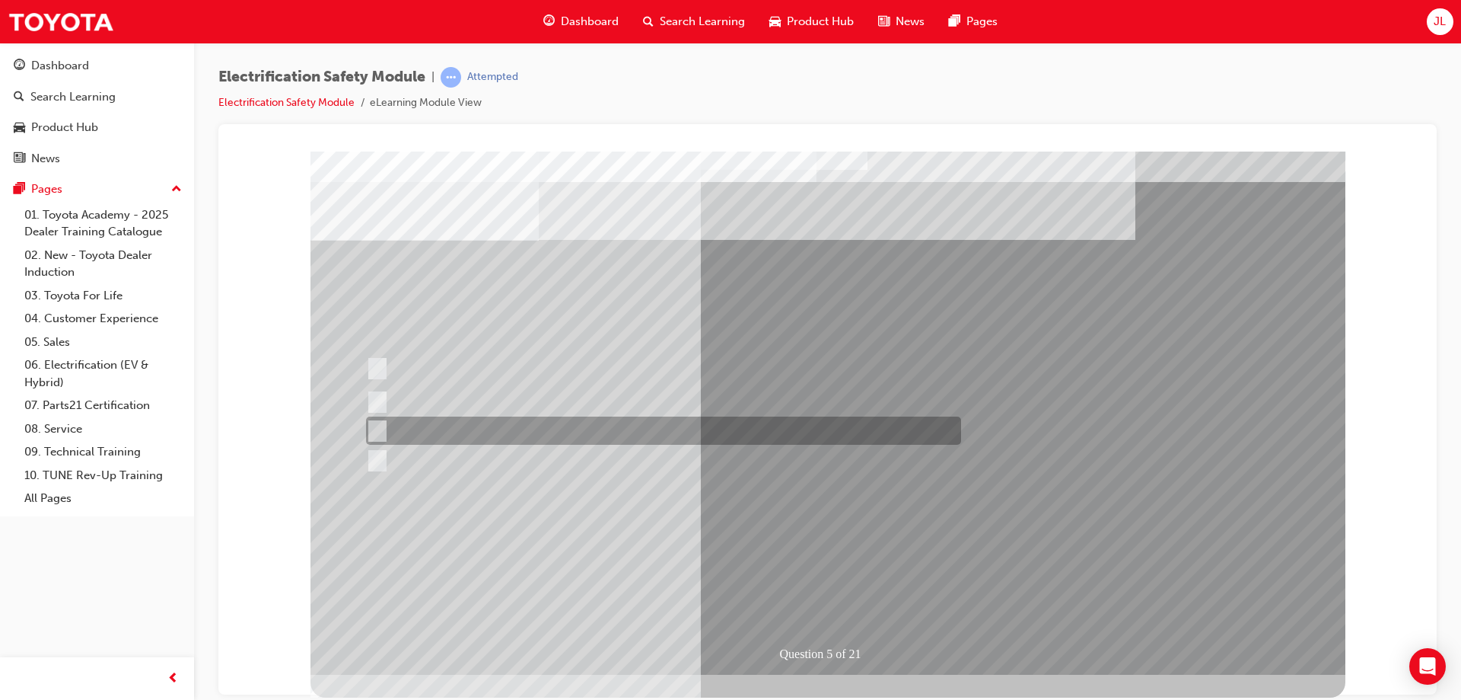
click at [508, 427] on div at bounding box center [659, 430] width 595 height 28
checkbox input "true"
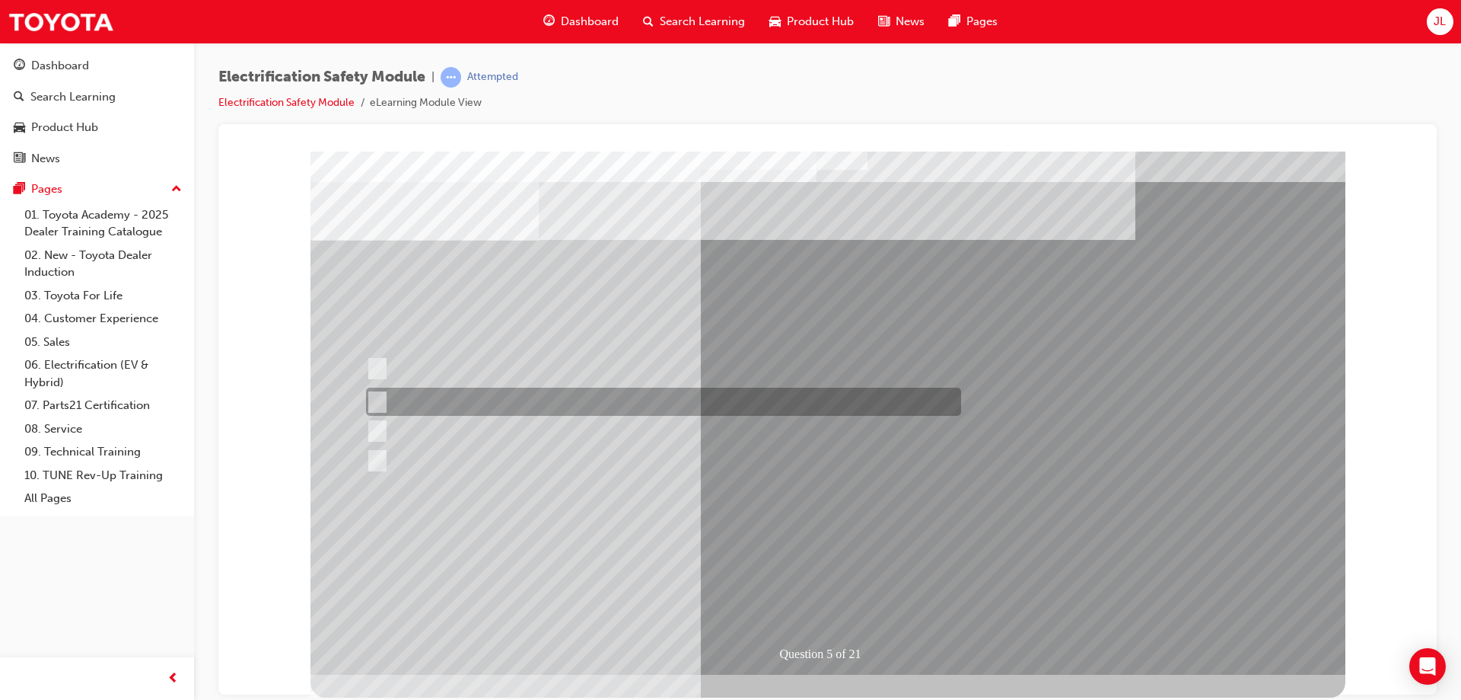
click at [540, 393] on div at bounding box center [659, 401] width 595 height 28
checkbox input "true"
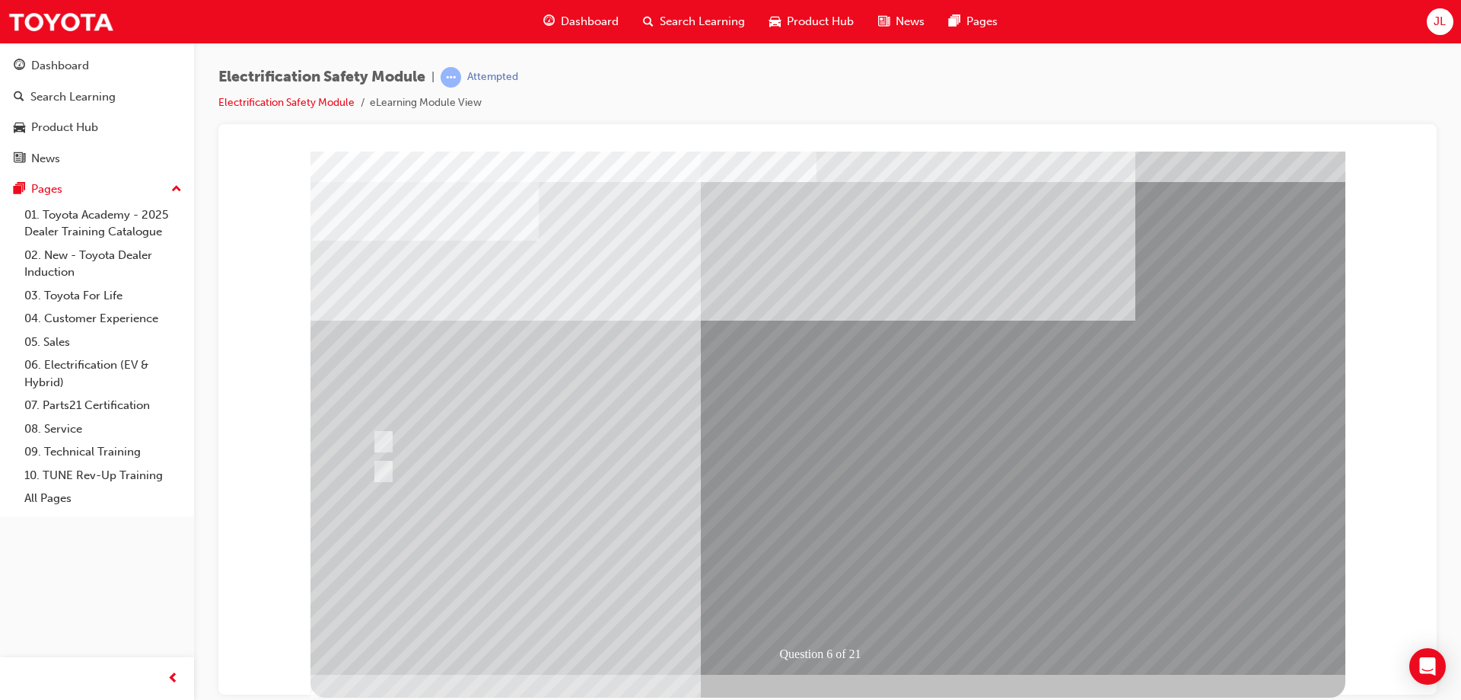
scroll to position [0, 0]
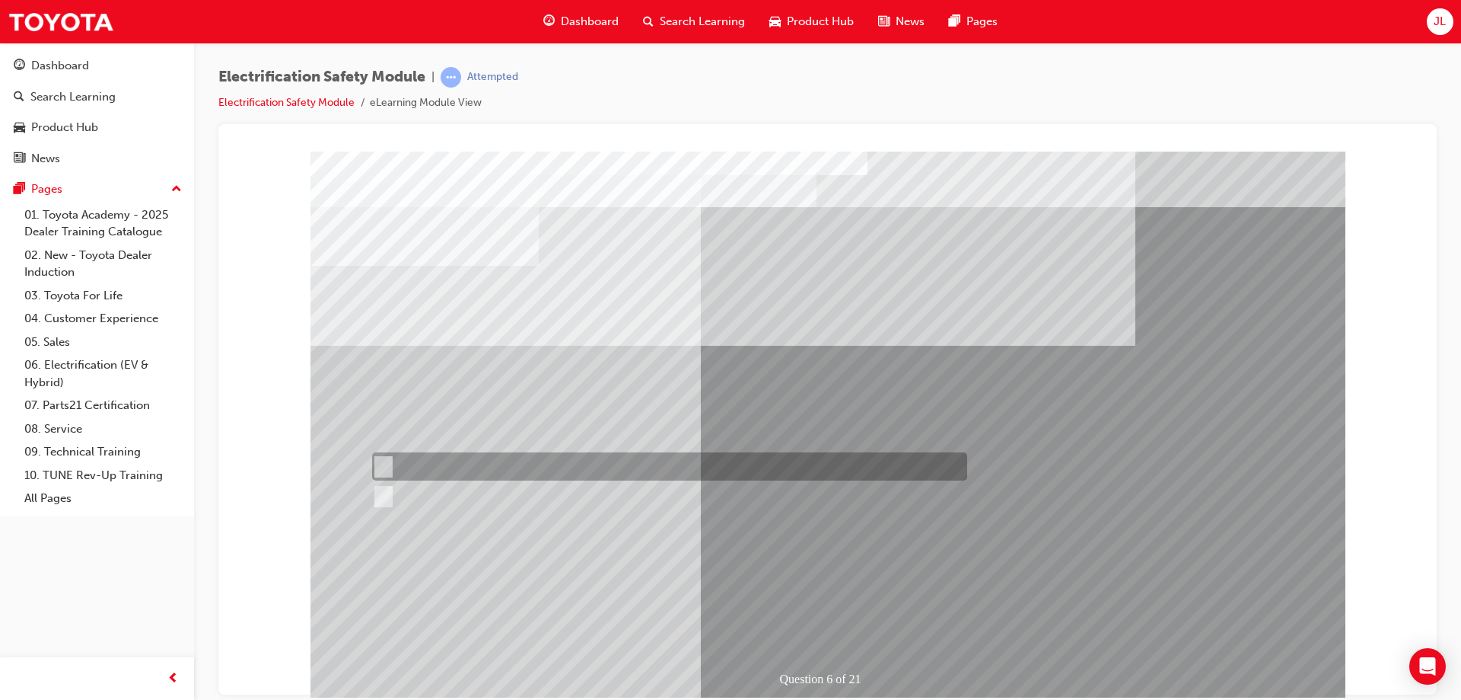
click at [426, 461] on div at bounding box center [665, 466] width 595 height 28
radio input "true"
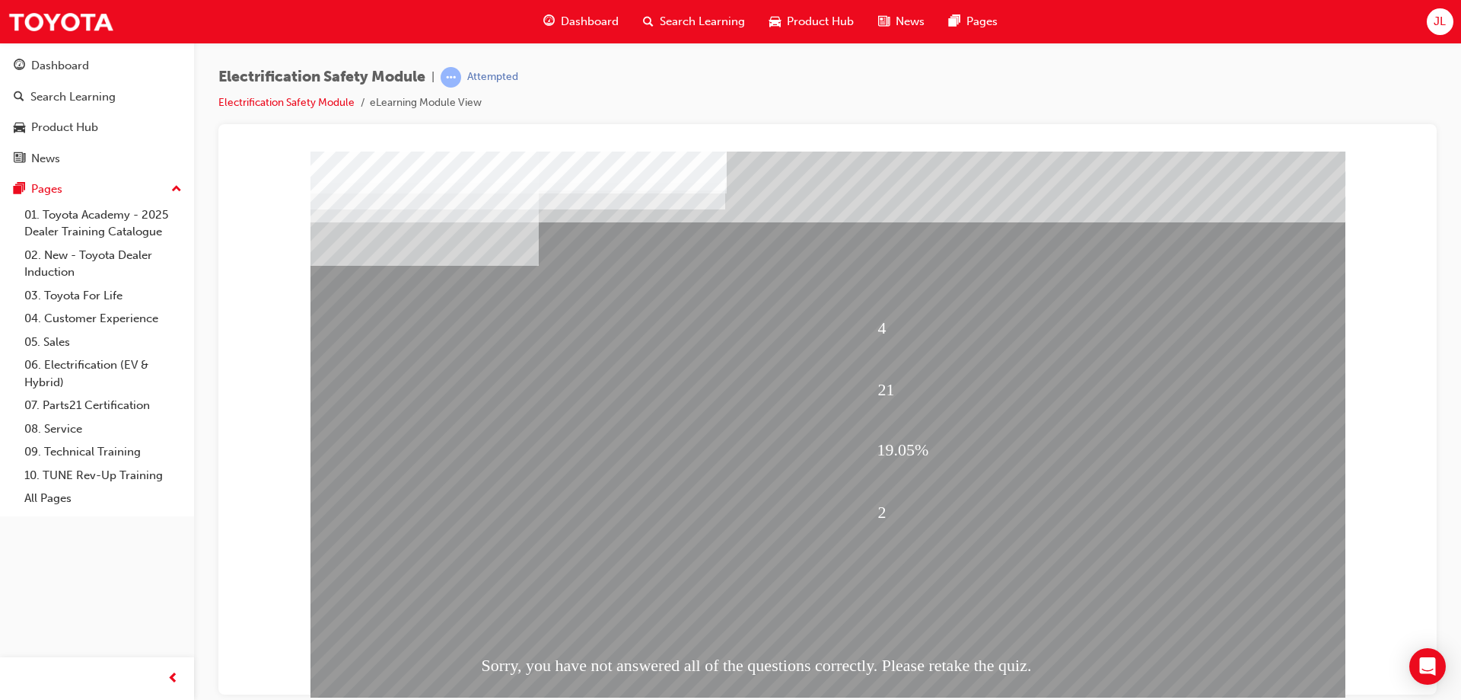
drag, startPoint x: 777, startPoint y: 524, endPoint x: 783, endPoint y: 462, distance: 62.7
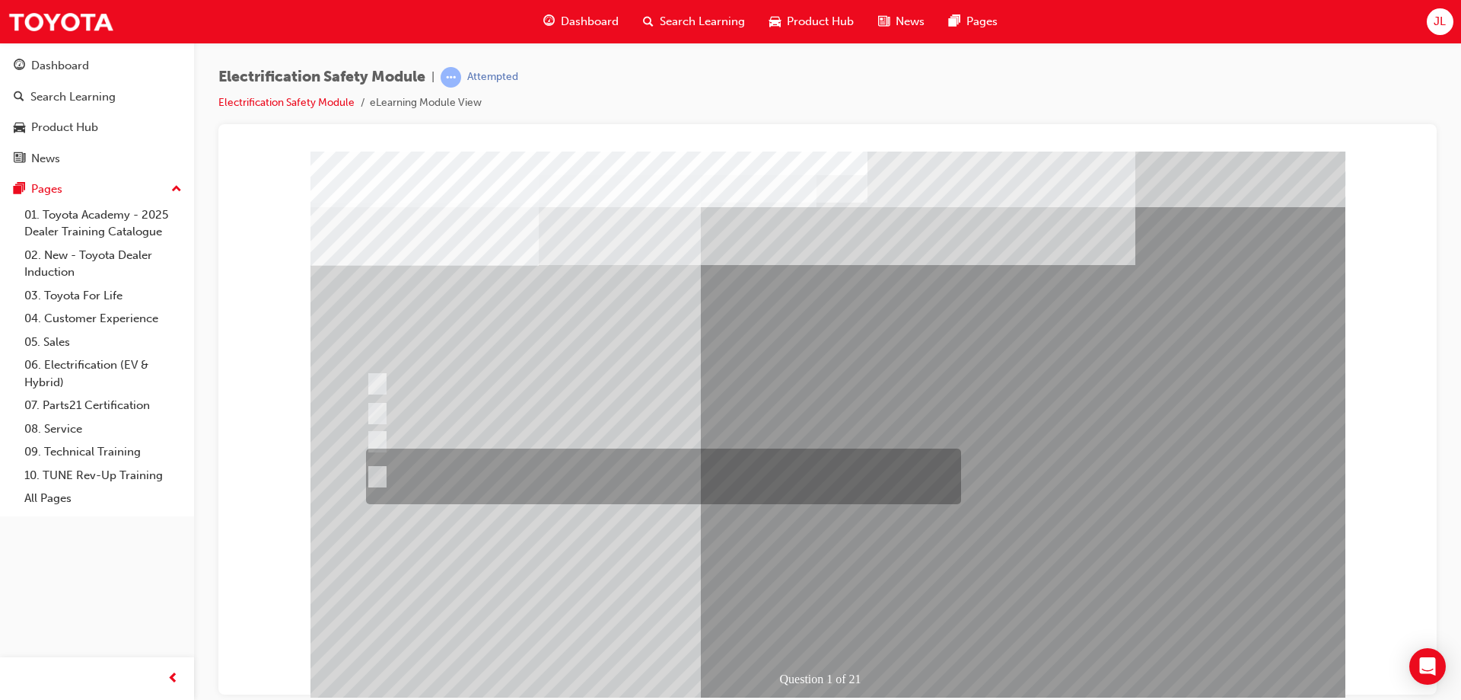
click at [552, 467] on div at bounding box center [659, 476] width 595 height 56
radio input "true"
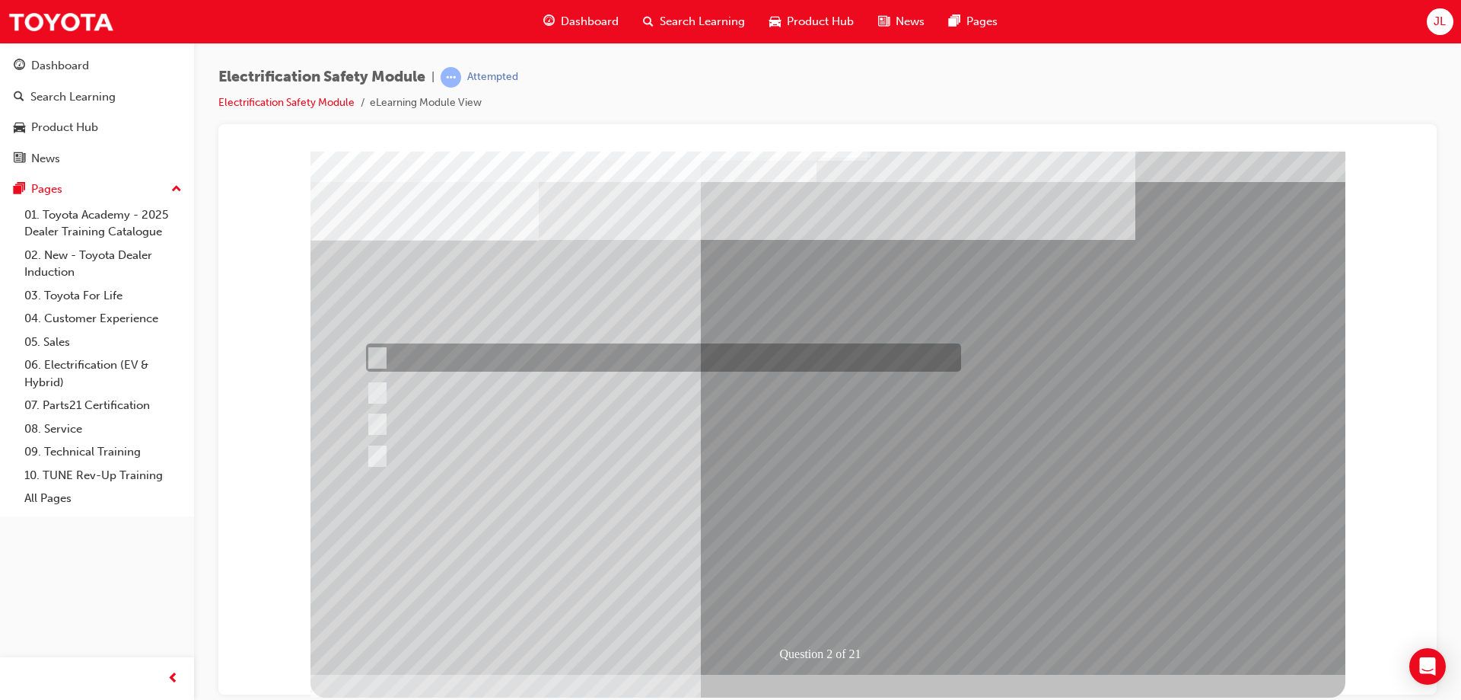
click at [548, 353] on div at bounding box center [659, 357] width 595 height 28
radio input "true"
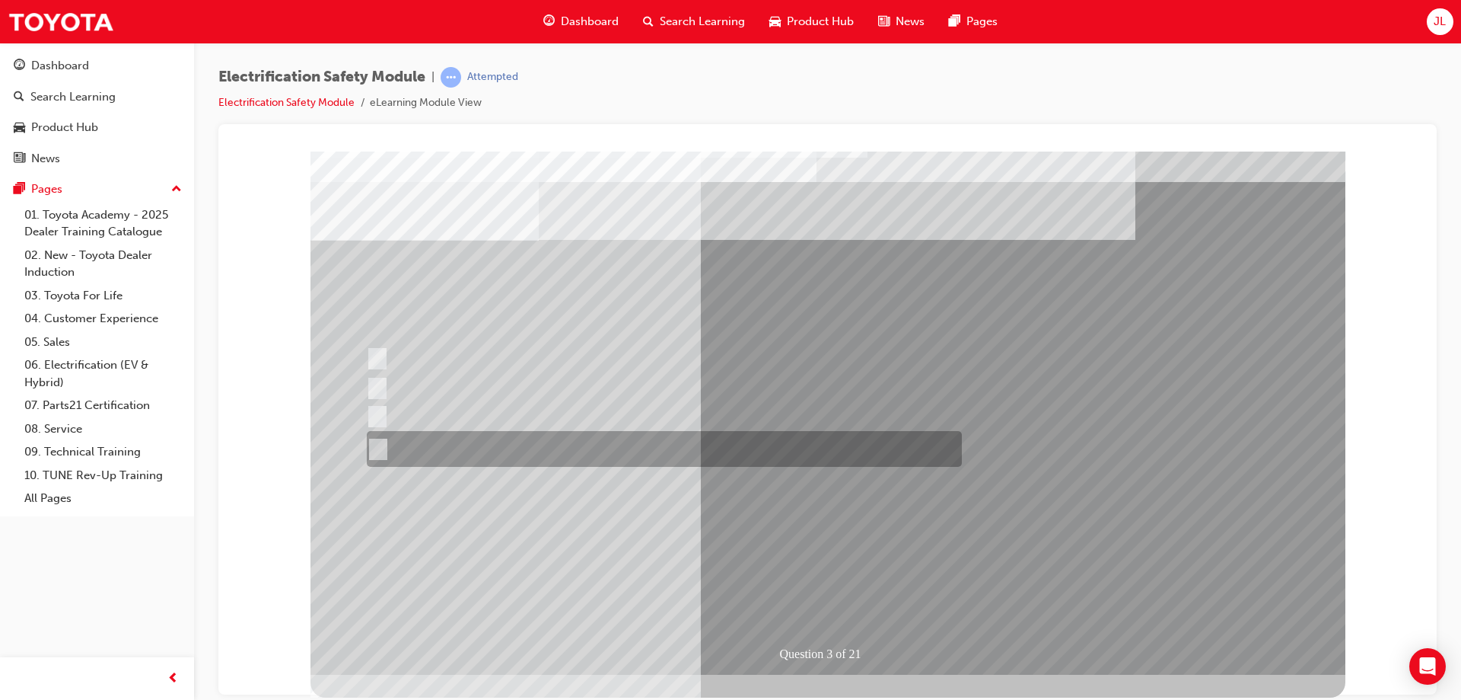
scroll to position [0, 0]
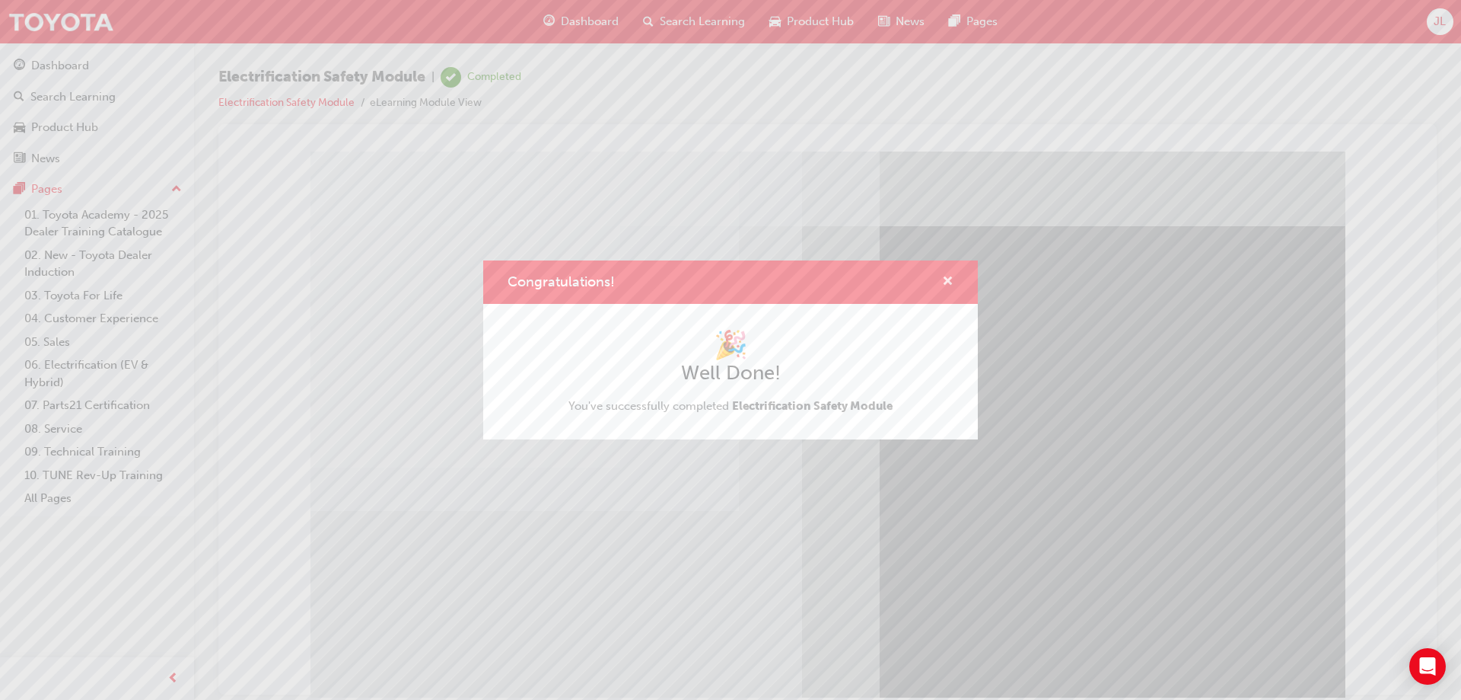
click at [949, 282] on span "cross-icon" at bounding box center [947, 283] width 11 height 14
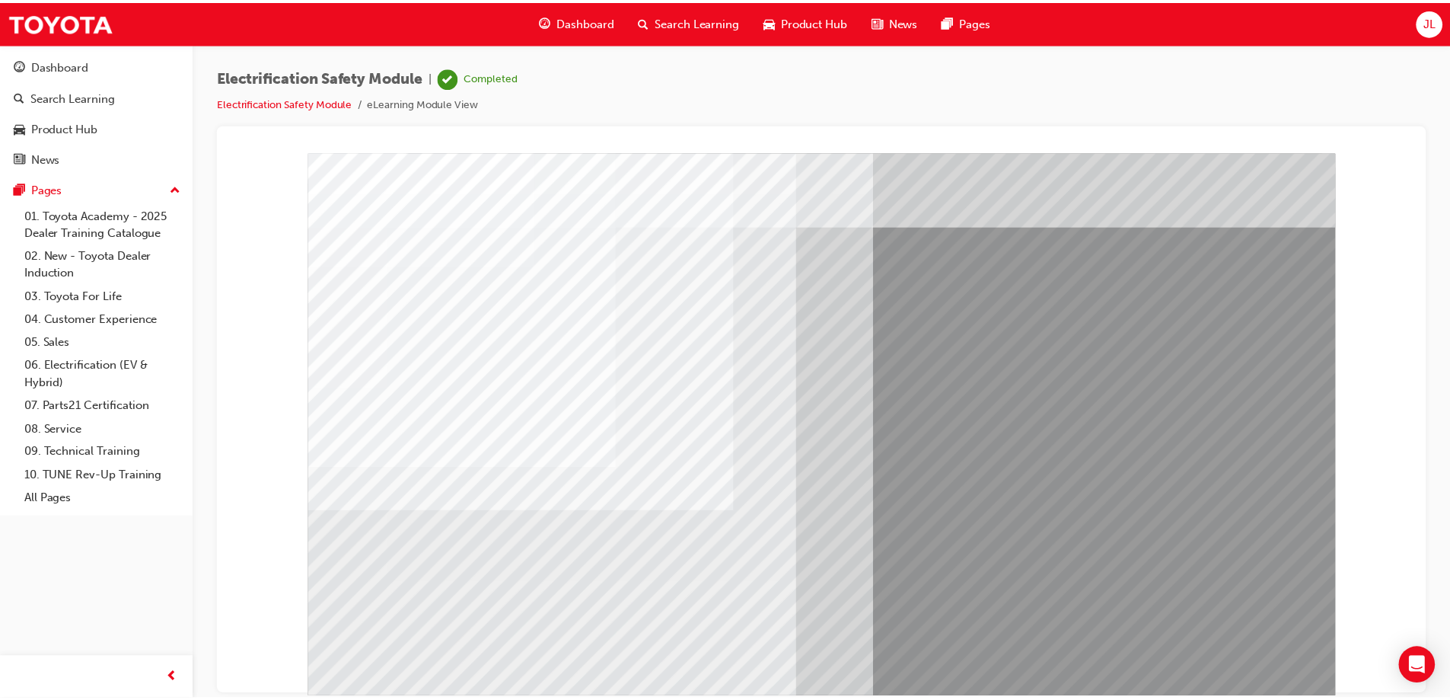
scroll to position [25, 0]
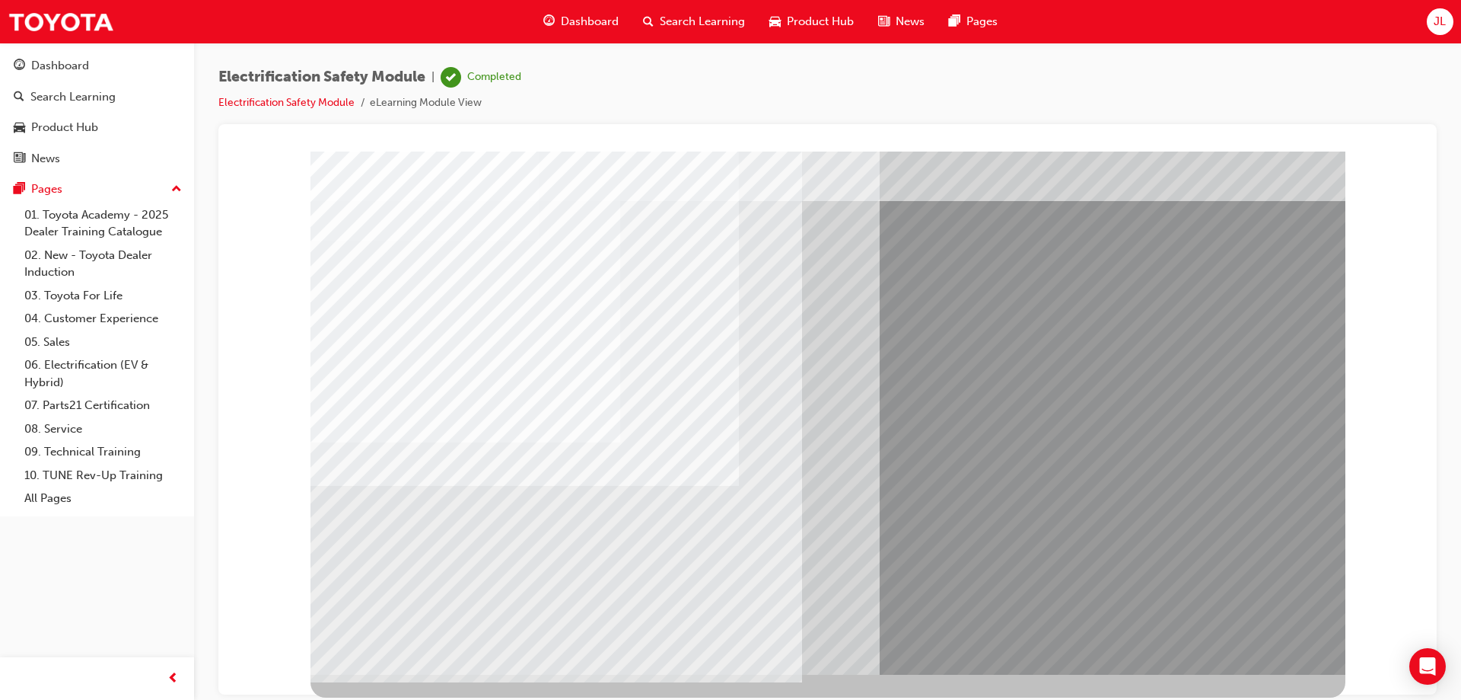
click at [53, 53] on link "Dashboard" at bounding box center [97, 66] width 182 height 28
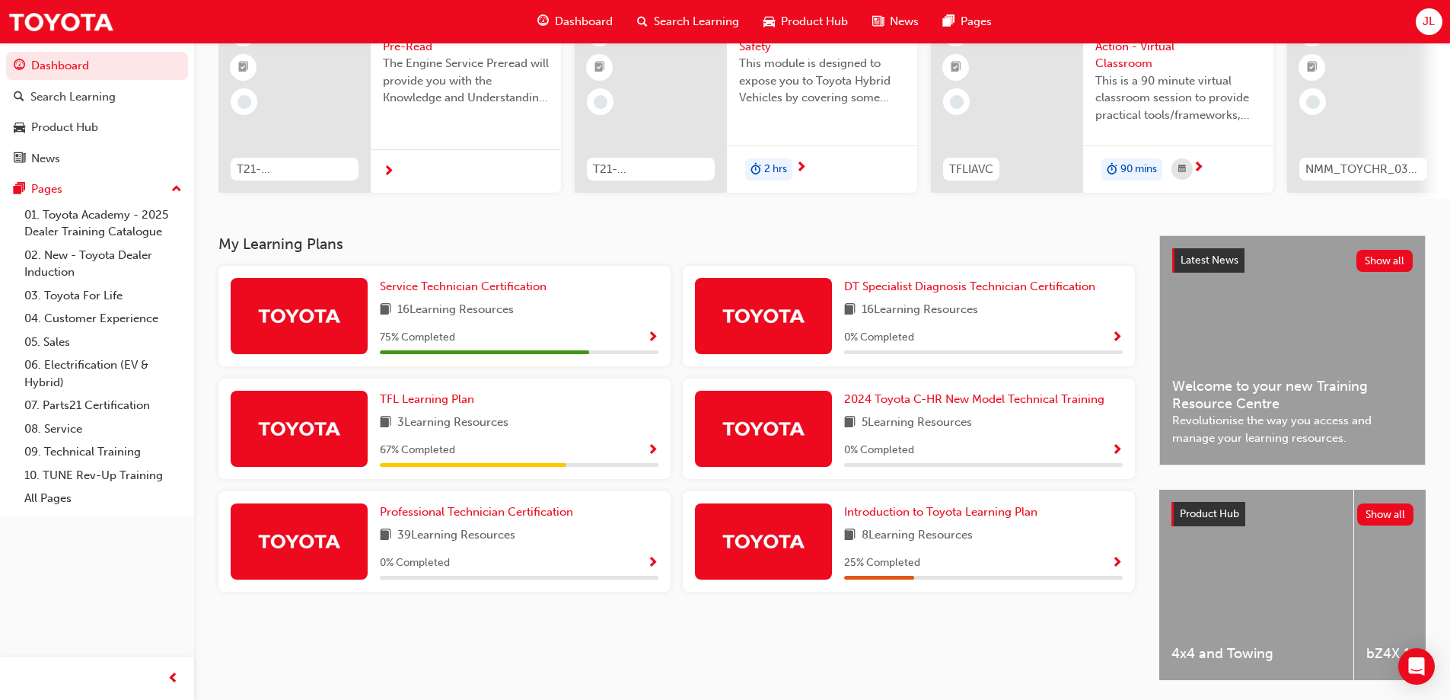
scroll to position [210, 0]
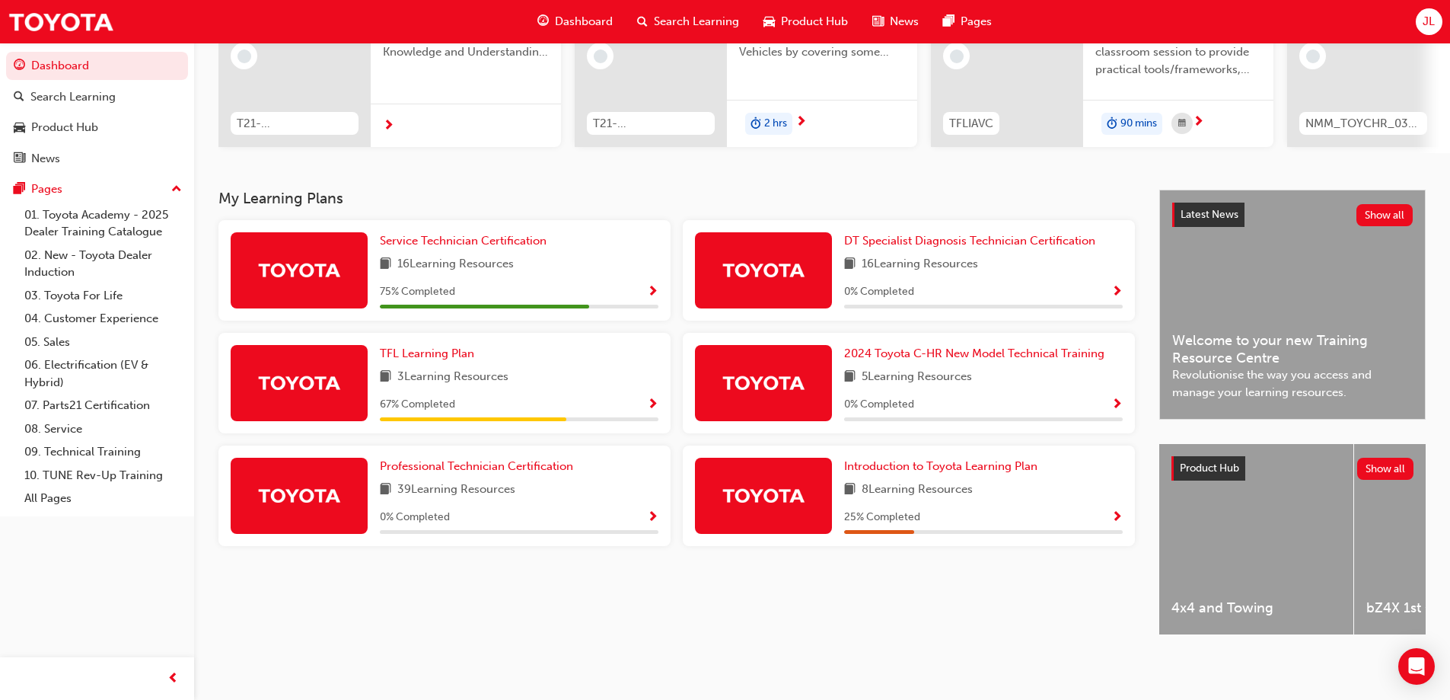
click at [537, 247] on div "Service Technician Certification 16 Learning Resources 75 % Completed" at bounding box center [519, 270] width 279 height 76
click at [482, 234] on span "Service Technician Certification" at bounding box center [463, 241] width 167 height 14
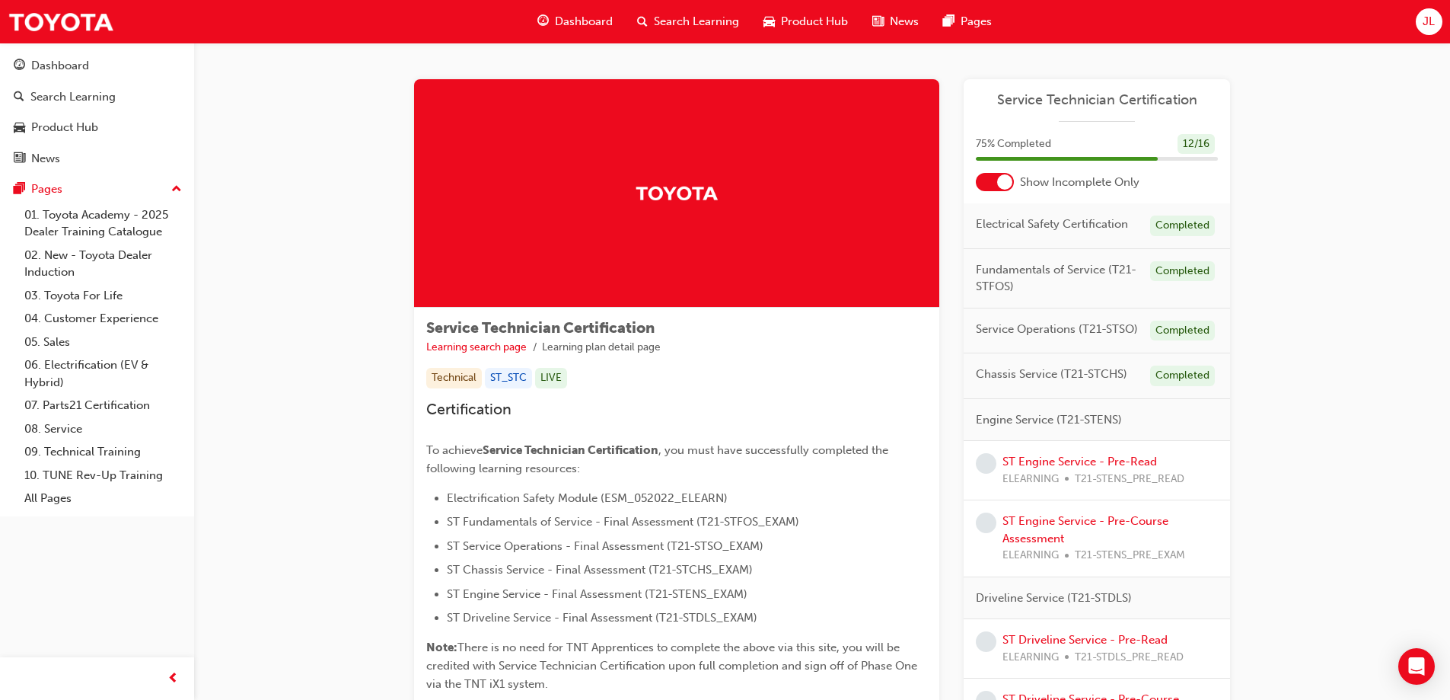
click at [1058, 218] on span "Electrical Safety Certification" at bounding box center [1052, 224] width 152 height 18
click at [1171, 226] on div "Completed" at bounding box center [1182, 225] width 65 height 21
click at [986, 223] on span "Electrical Safety Certification" at bounding box center [1052, 224] width 152 height 18
click at [1059, 239] on div "Electrical Safety Certification Completed" at bounding box center [1097, 226] width 266 height 46
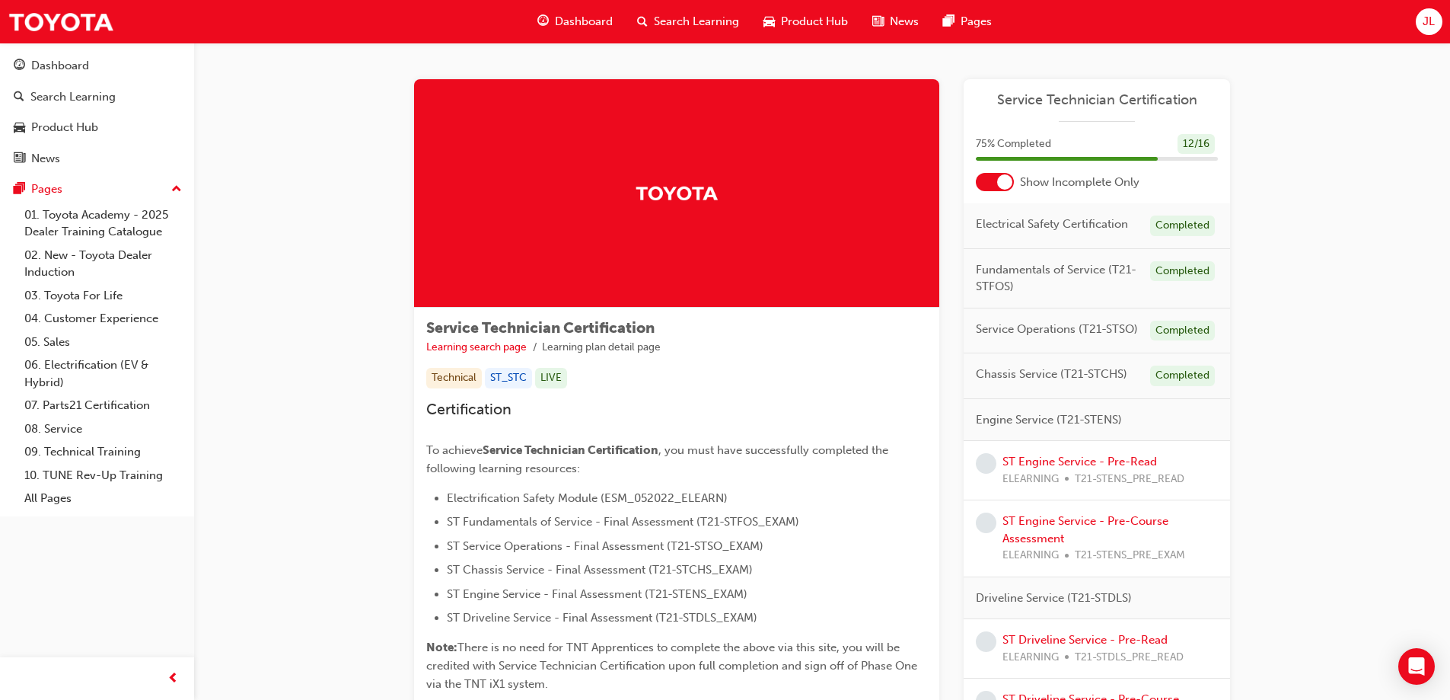
click at [1003, 244] on div "Electrical Safety Certification Completed" at bounding box center [1097, 226] width 266 height 46
click at [1081, 242] on div "Electrical Safety Certification Completed" at bounding box center [1097, 226] width 266 height 46
